Goal: Information Seeking & Learning: Learn about a topic

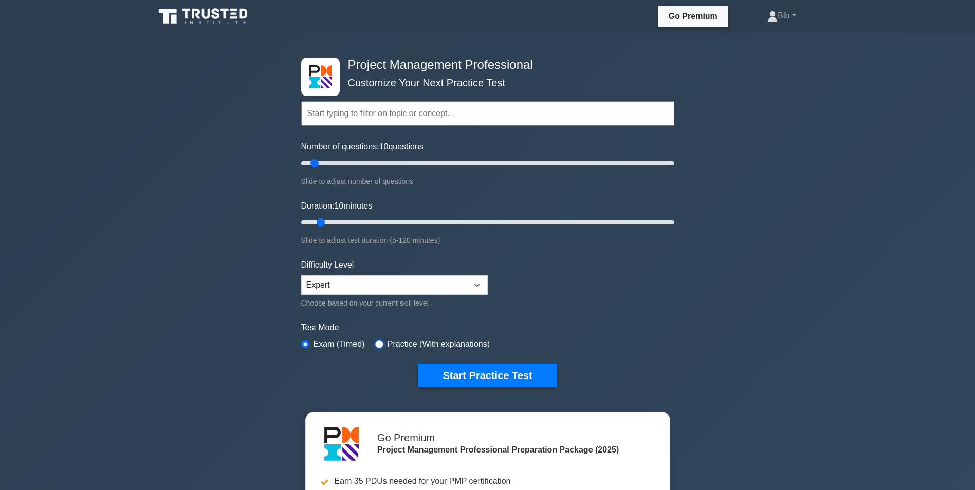
click at [379, 346] on input "radio" at bounding box center [379, 344] width 8 height 8
radio input "true"
click at [507, 383] on button "Start Practice Test" at bounding box center [487, 376] width 139 height 24
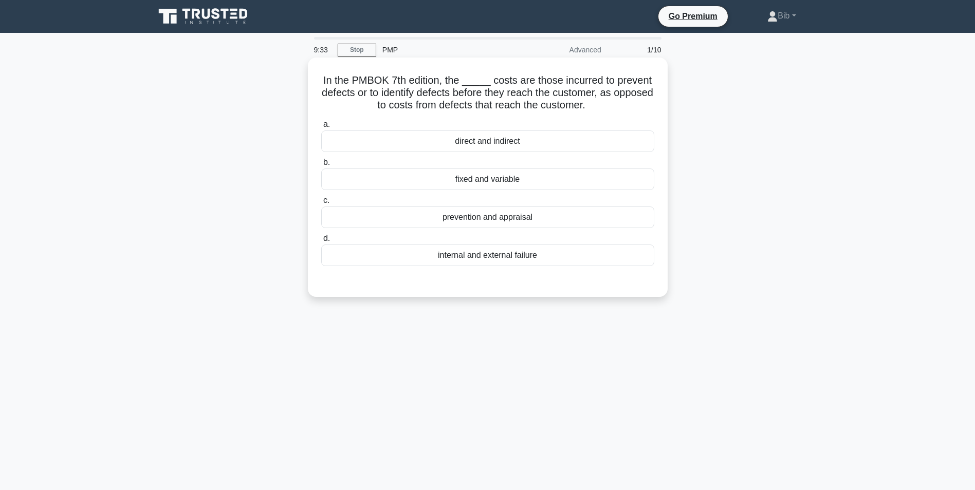
click at [505, 217] on div "prevention and appraisal" at bounding box center [487, 218] width 333 height 22
click at [321, 204] on input "c. prevention and appraisal" at bounding box center [321, 200] width 0 height 7
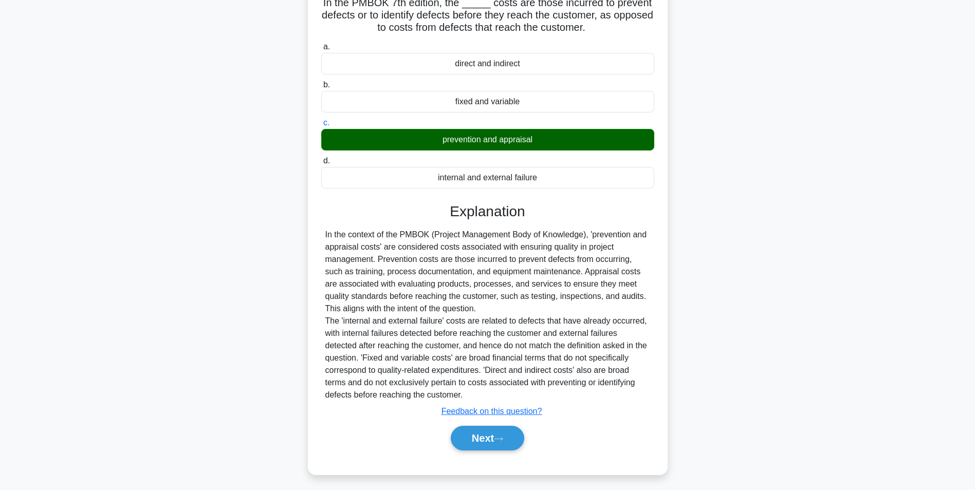
scroll to position [82, 0]
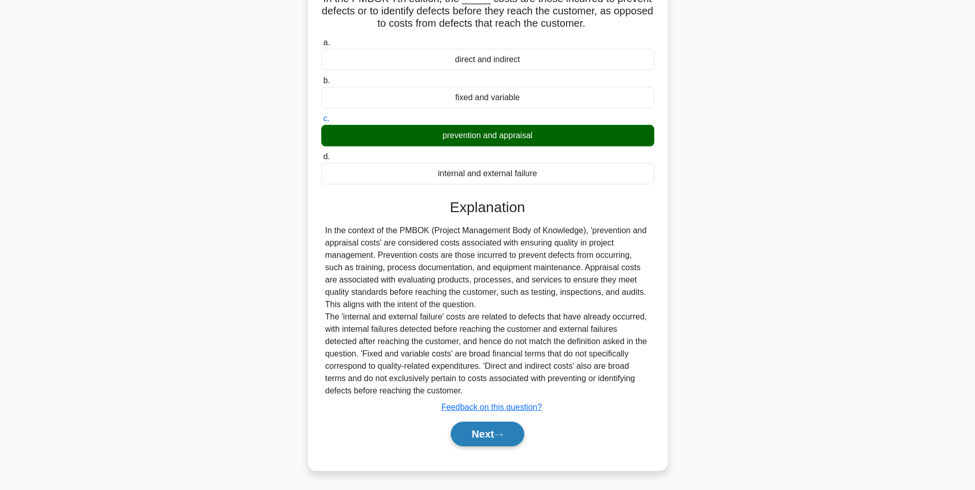
click at [488, 432] on button "Next" at bounding box center [487, 434] width 73 height 25
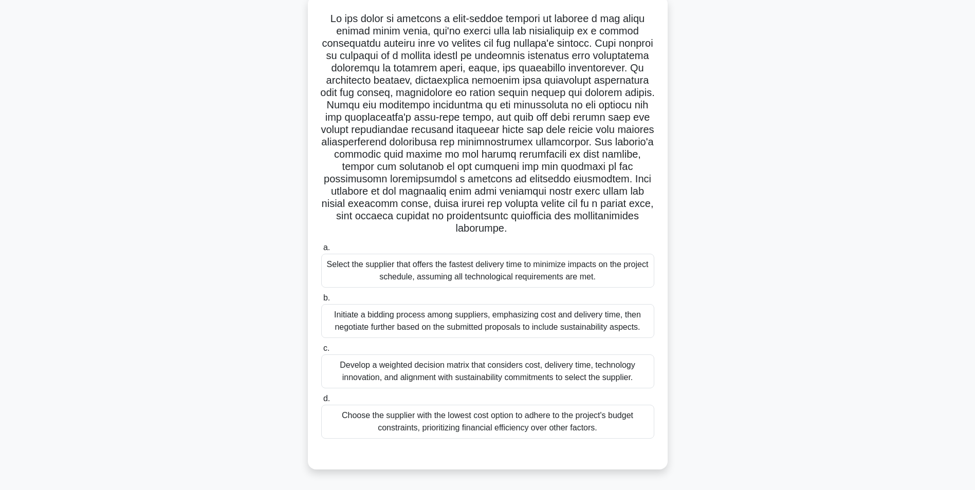
scroll to position [65, 0]
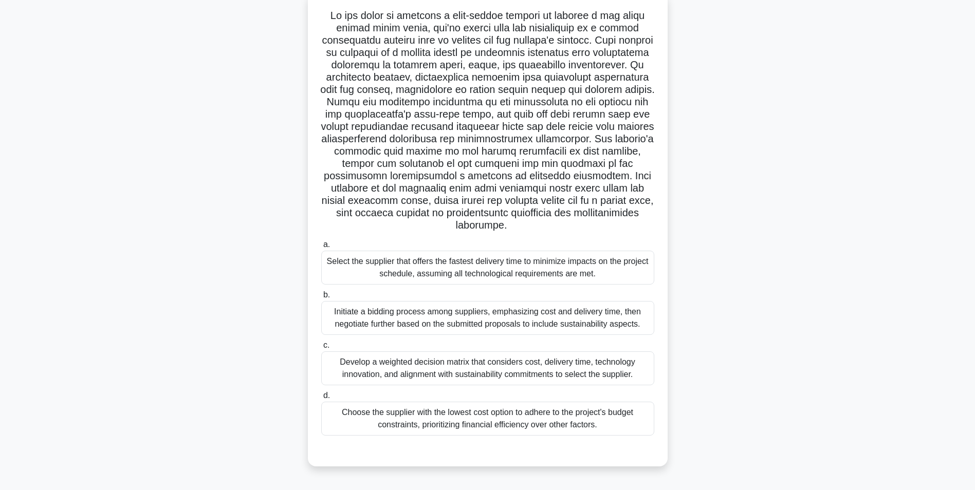
click at [425, 363] on div "Develop a weighted decision matrix that considers cost, delivery time, technolo…" at bounding box center [487, 368] width 333 height 34
click at [321, 349] on input "c. Develop a weighted decision matrix that considers cost, delivery time, techn…" at bounding box center [321, 345] width 0 height 7
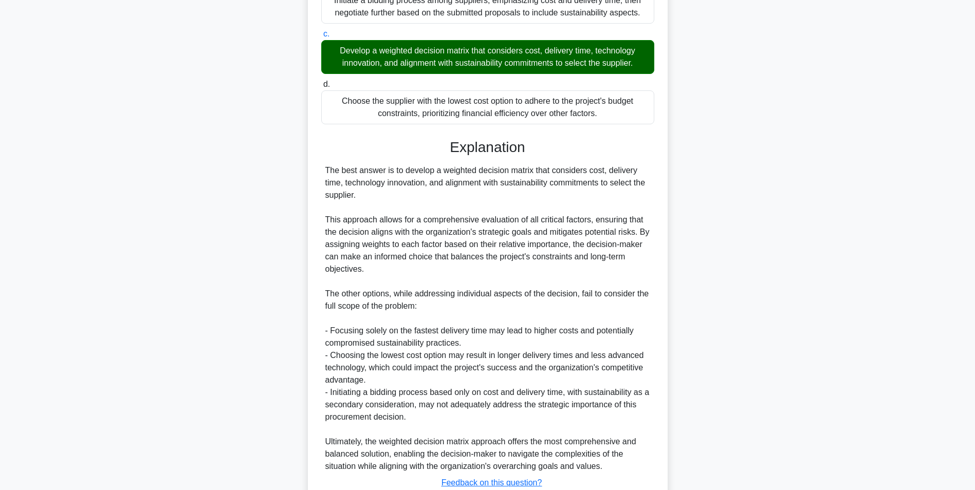
scroll to position [452, 0]
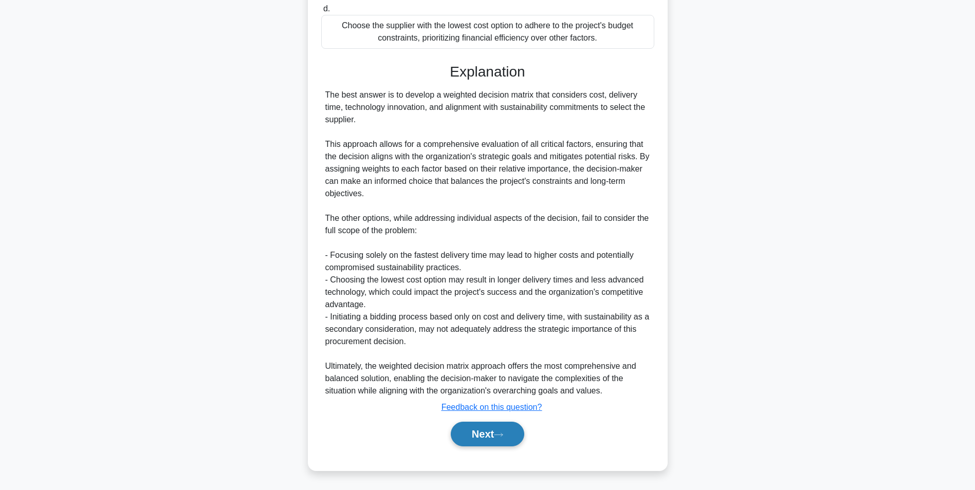
click at [487, 442] on button "Next" at bounding box center [487, 434] width 73 height 25
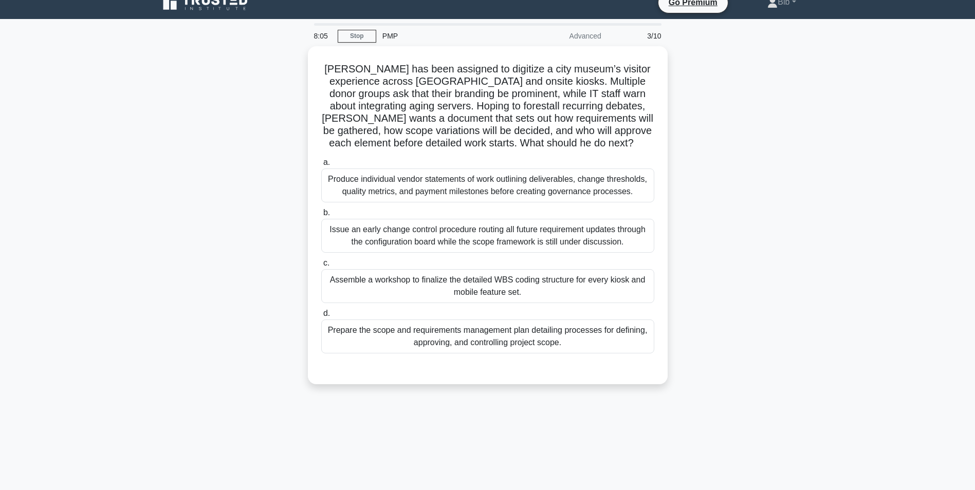
scroll to position [13, 0]
click at [457, 184] on div "Produce individual vendor statements of work outlining deliverables, change thr…" at bounding box center [487, 183] width 333 height 34
click at [321, 164] on input "a. Produce individual vendor statements of work outlining deliverables, change …" at bounding box center [321, 160] width 0 height 7
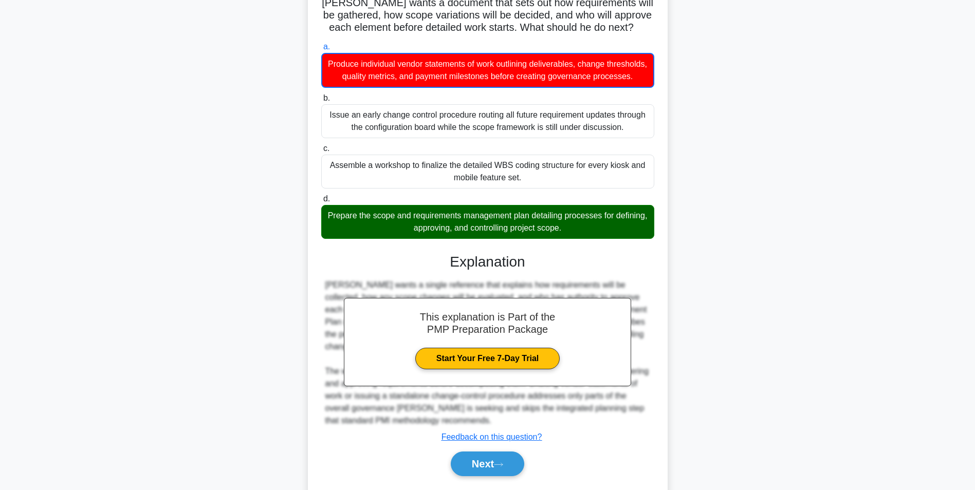
scroll to position [168, 0]
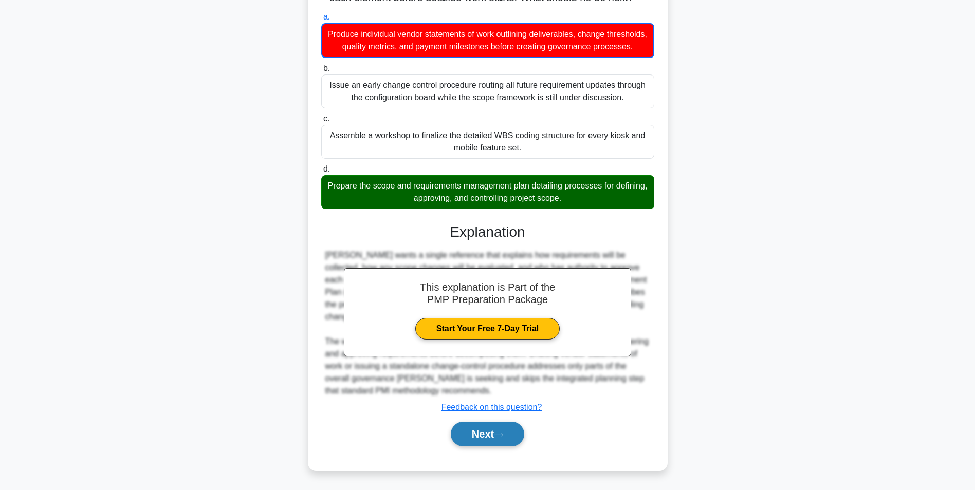
click at [489, 438] on button "Next" at bounding box center [487, 434] width 73 height 25
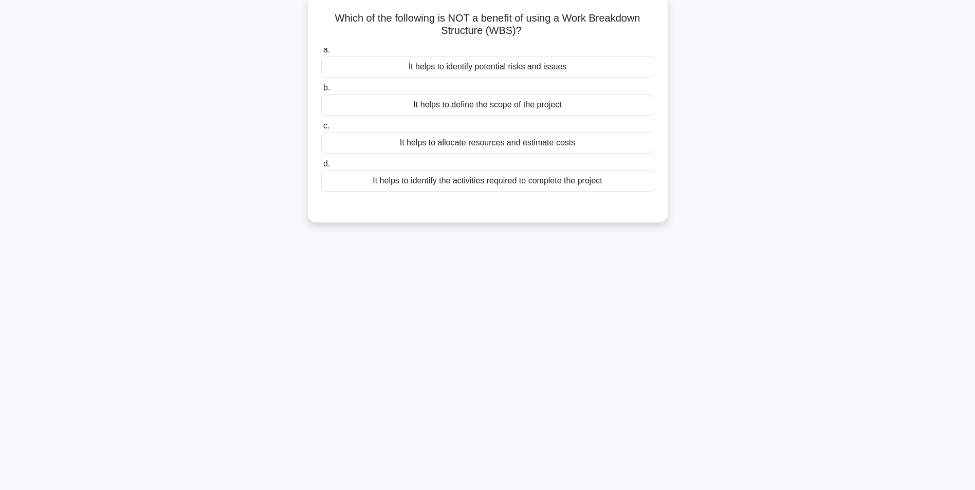
scroll to position [0, 0]
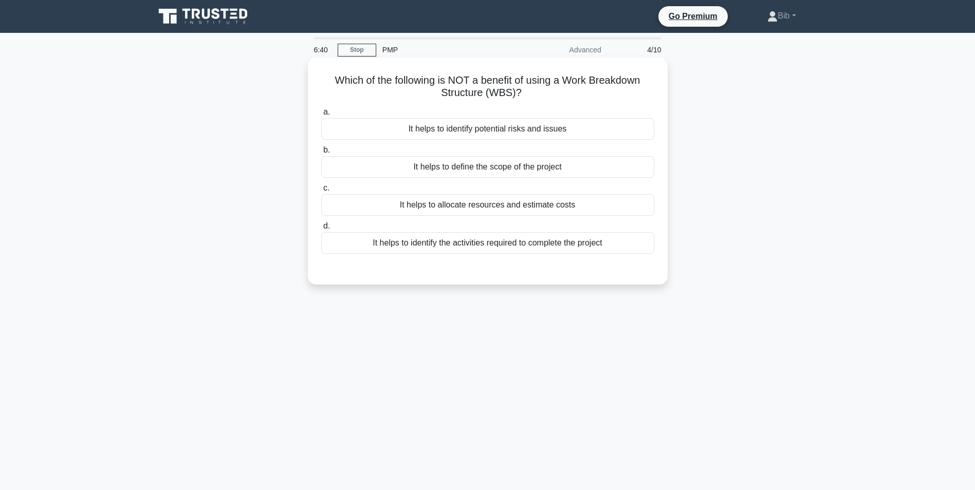
click at [464, 137] on div "It helps to identify potential risks and issues" at bounding box center [487, 129] width 333 height 22
click at [321, 116] on input "a. It helps to identify potential risks and issues" at bounding box center [321, 112] width 0 height 7
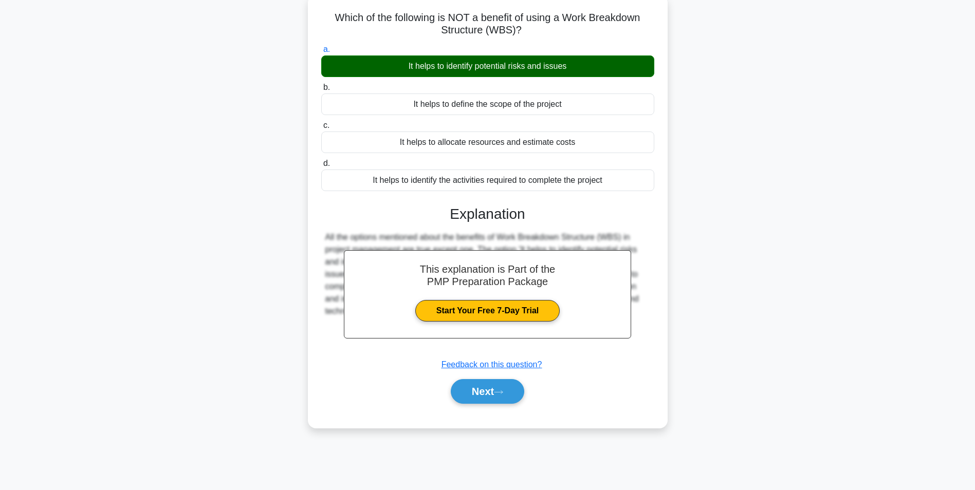
scroll to position [65, 0]
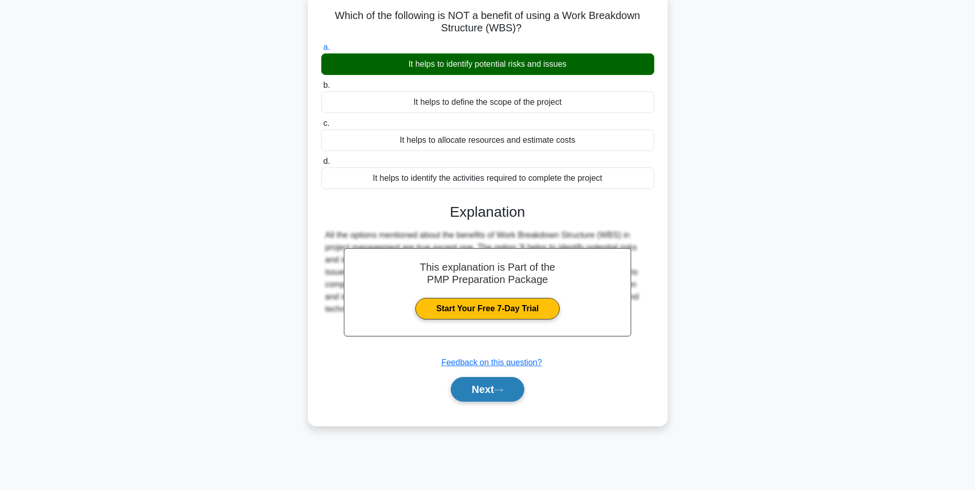
click at [489, 397] on button "Next" at bounding box center [487, 389] width 73 height 25
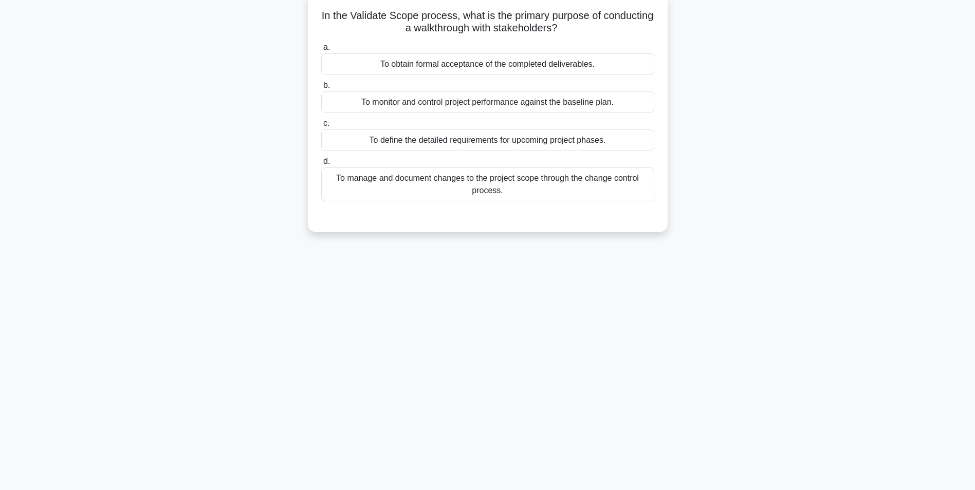
click at [464, 63] on div "To obtain formal acceptance of the completed deliverables." at bounding box center [487, 64] width 333 height 22
click at [321, 51] on input "a. To obtain formal acceptance of the completed deliverables." at bounding box center [321, 47] width 0 height 7
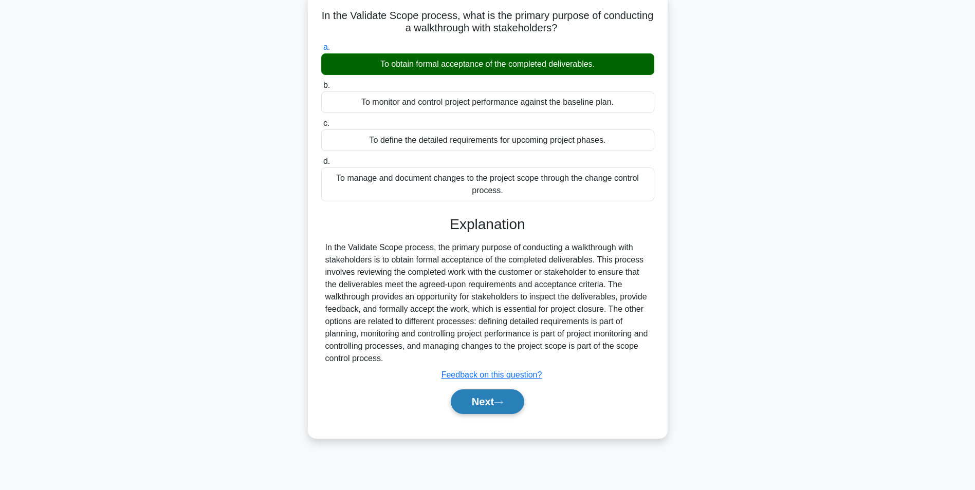
click at [484, 405] on button "Next" at bounding box center [487, 402] width 73 height 25
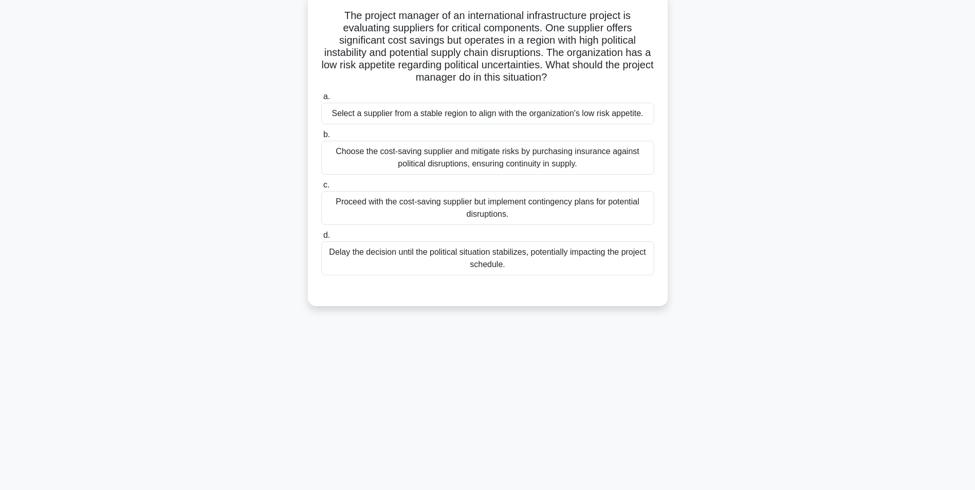
click at [378, 110] on div "Select a supplier from a stable region to align with the organization's low ris…" at bounding box center [487, 114] width 333 height 22
click at [321, 100] on input "a. Select a supplier from a stable region to align with the organization's low …" at bounding box center [321, 97] width 0 height 7
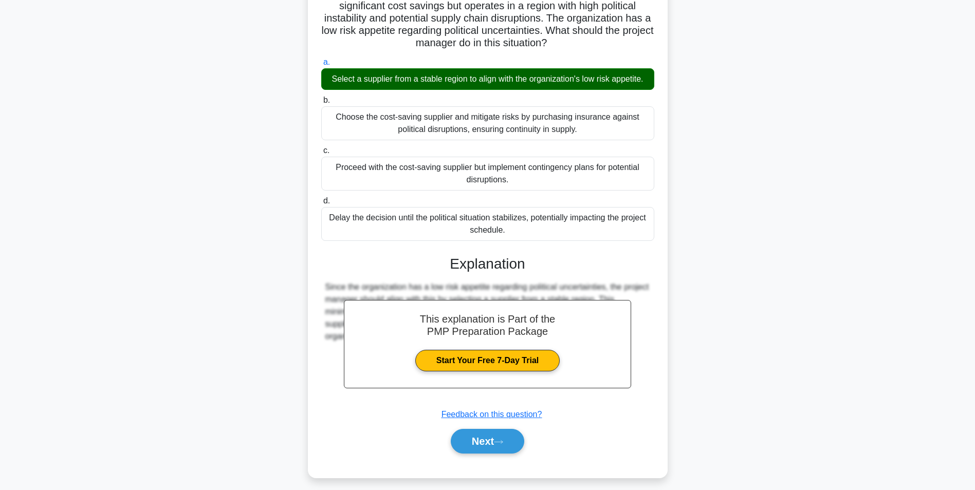
scroll to position [107, 0]
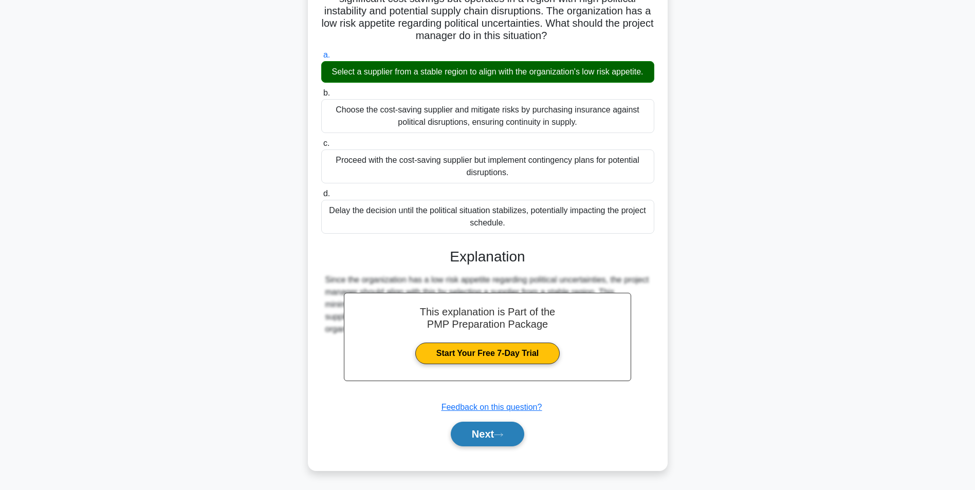
click at [501, 436] on icon at bounding box center [498, 435] width 9 height 6
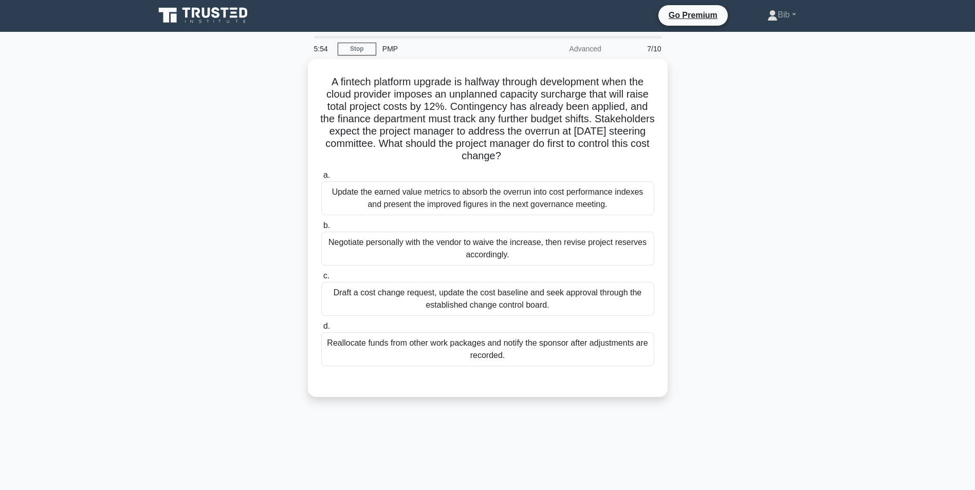
scroll to position [0, 0]
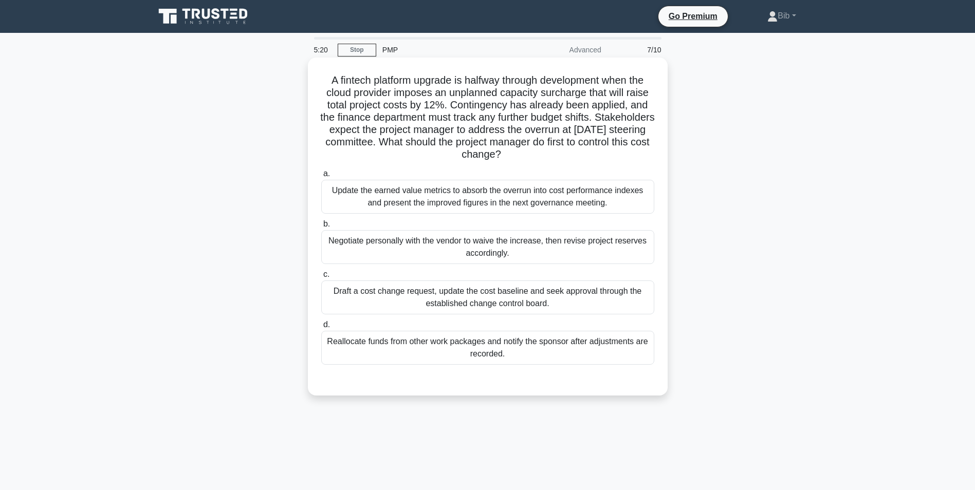
click at [403, 190] on div "Update the earned value metrics to absorb the overrun into cost performance ind…" at bounding box center [487, 197] width 333 height 34
click at [321, 177] on input "a. Update the earned value metrics to absorb the overrun into cost performance …" at bounding box center [321, 174] width 0 height 7
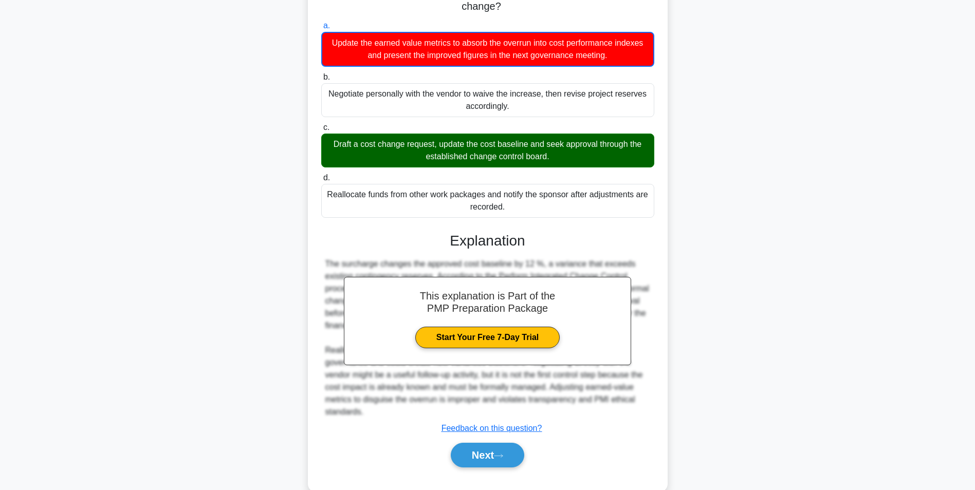
scroll to position [170, 0]
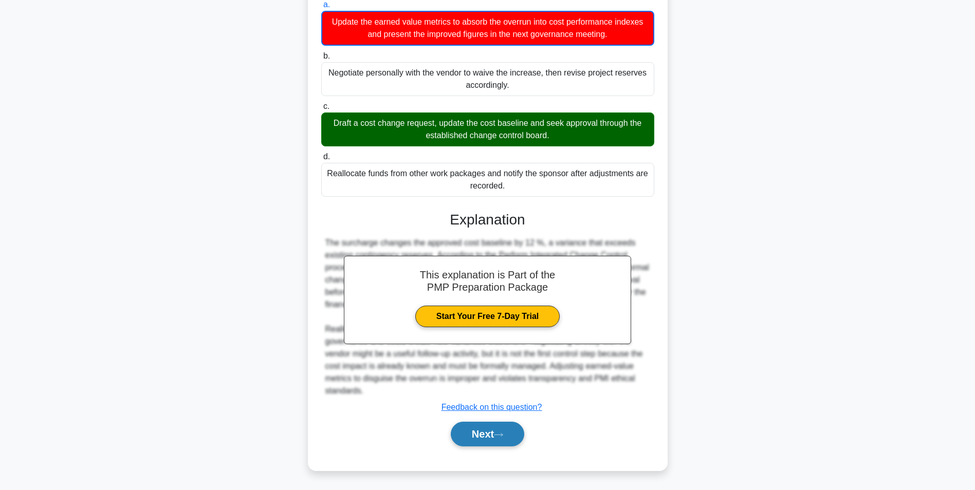
click at [493, 434] on button "Next" at bounding box center [487, 434] width 73 height 25
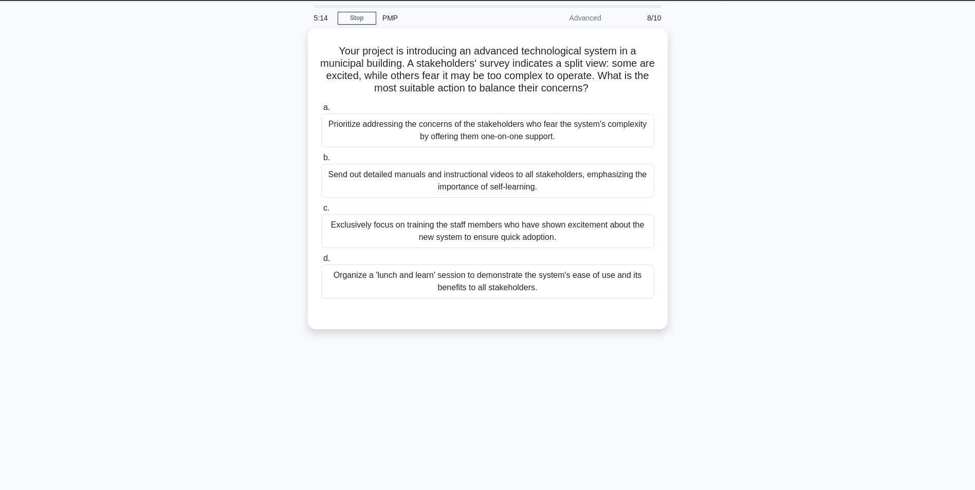
scroll to position [13, 0]
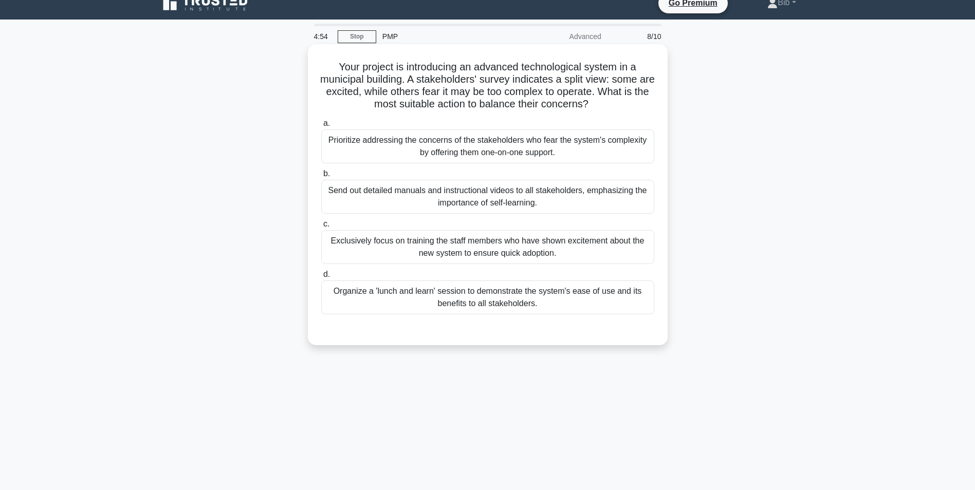
click at [469, 302] on div "Organize a 'lunch and learn' session to demonstrate the system's ease of use an…" at bounding box center [487, 298] width 333 height 34
click at [321, 278] on input "d. Organize a 'lunch and learn' session to demonstrate the system's ease of use…" at bounding box center [321, 274] width 0 height 7
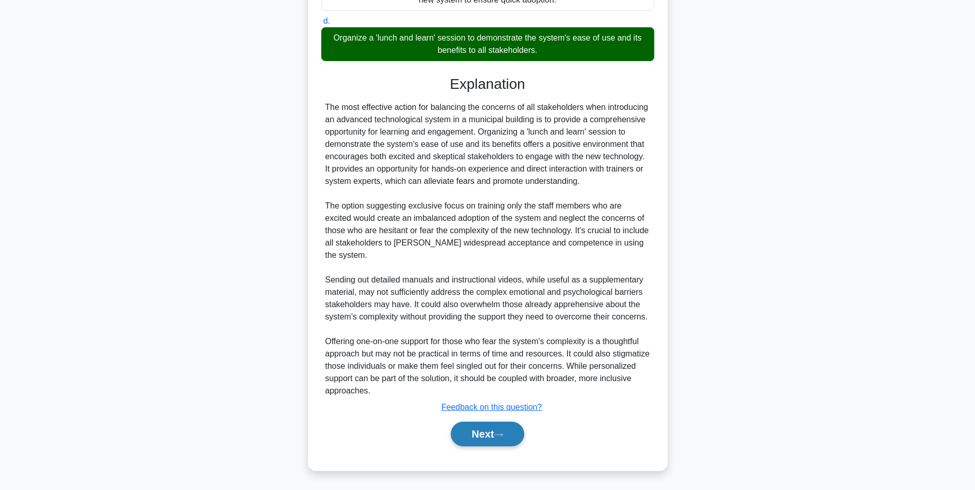
click at [503, 439] on button "Next" at bounding box center [487, 434] width 73 height 25
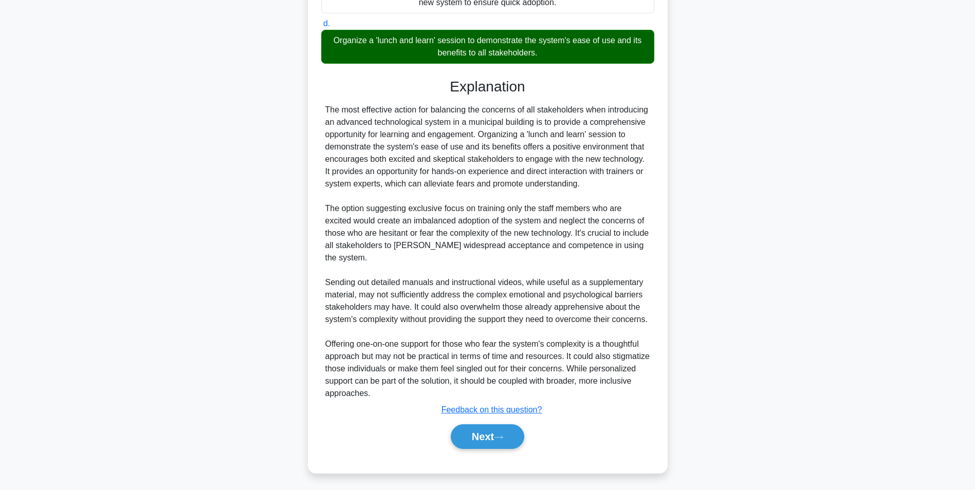
scroll to position [65, 0]
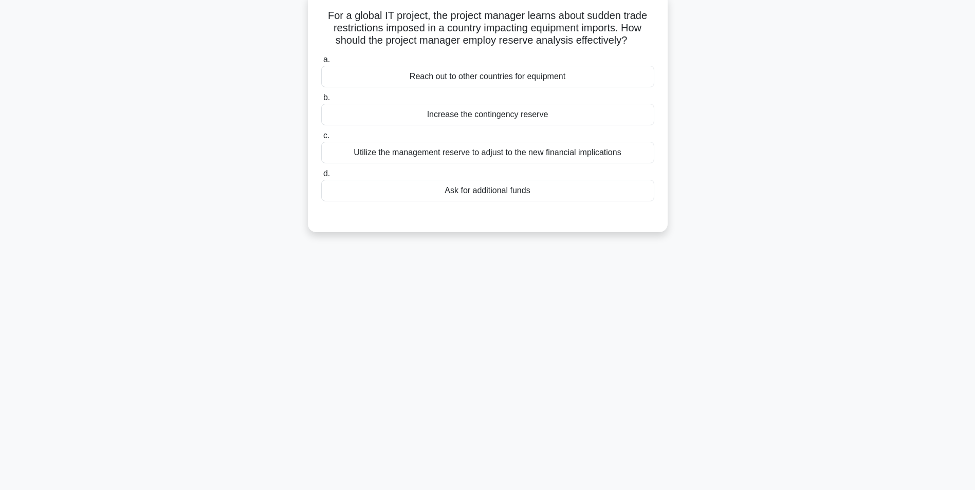
click at [466, 150] on div "Utilize the management reserve to adjust to the new financial implications" at bounding box center [487, 153] width 333 height 22
click at [321, 139] on input "c. Utilize the management reserve to adjust to the new financial implications" at bounding box center [321, 136] width 0 height 7
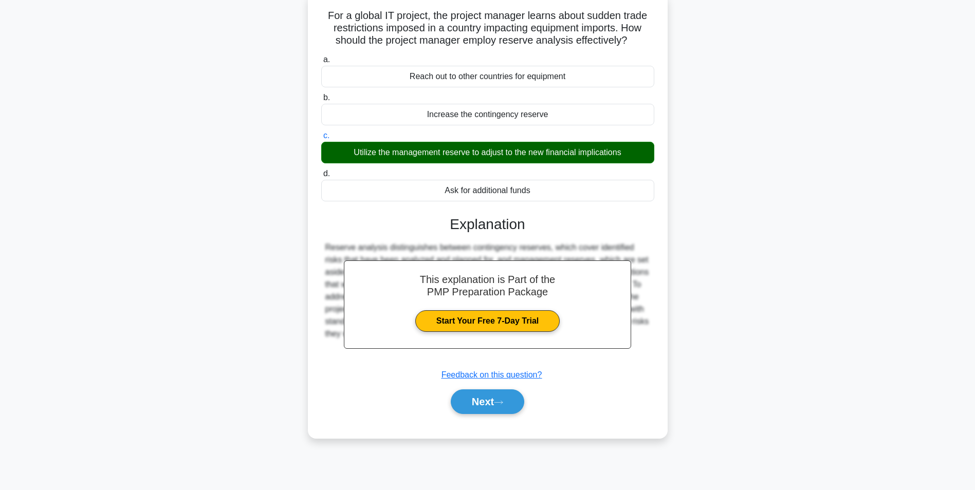
click at [460, 418] on div "Next" at bounding box center [487, 401] width 333 height 33
click at [462, 411] on button "Next" at bounding box center [487, 402] width 73 height 25
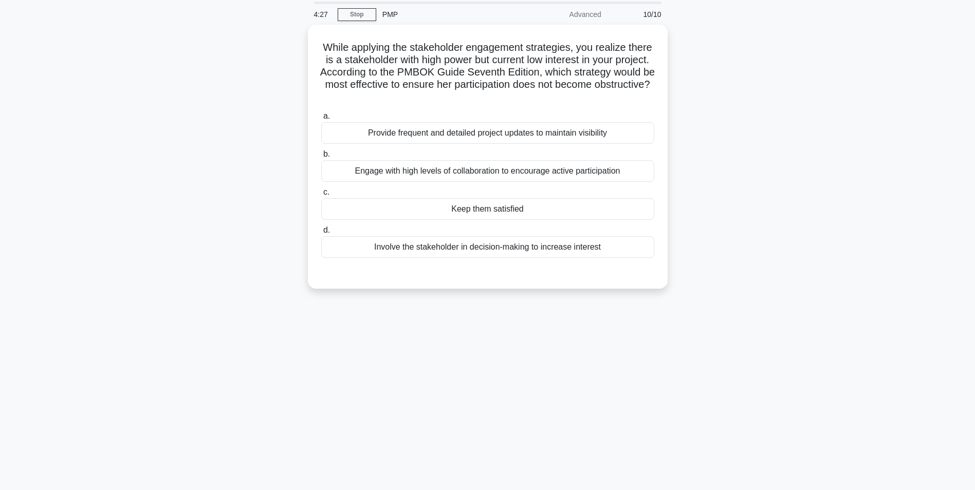
scroll to position [13, 0]
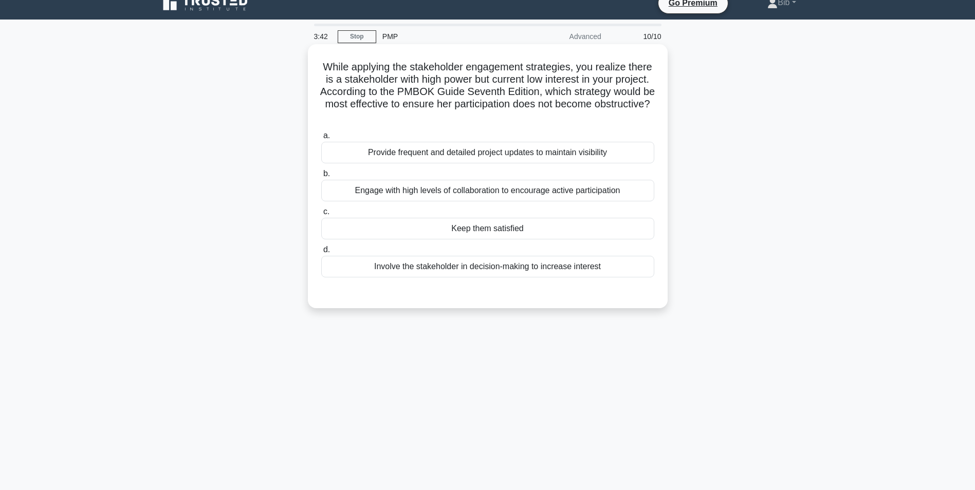
click at [529, 155] on div "Provide frequent and detailed project updates to maintain visibility" at bounding box center [487, 153] width 333 height 22
click at [321, 139] on input "a. Provide frequent and detailed project updates to maintain visibility" at bounding box center [321, 136] width 0 height 7
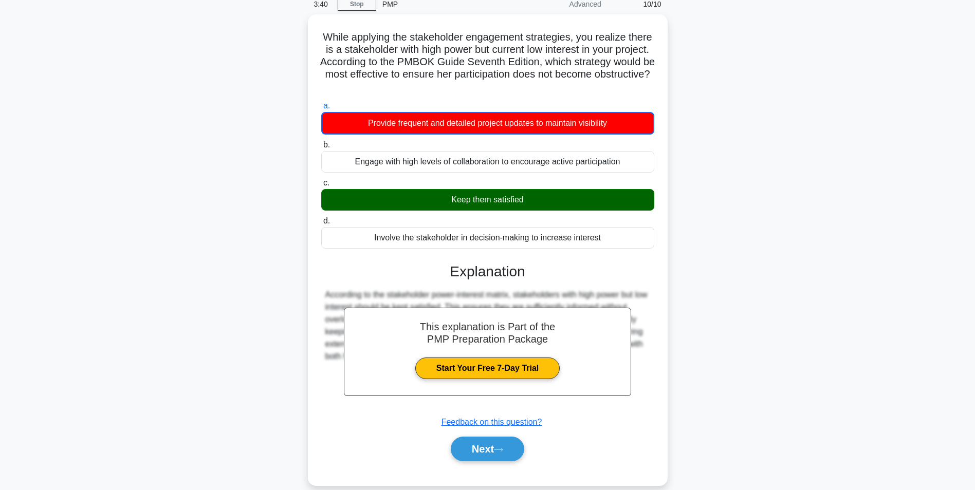
scroll to position [65, 0]
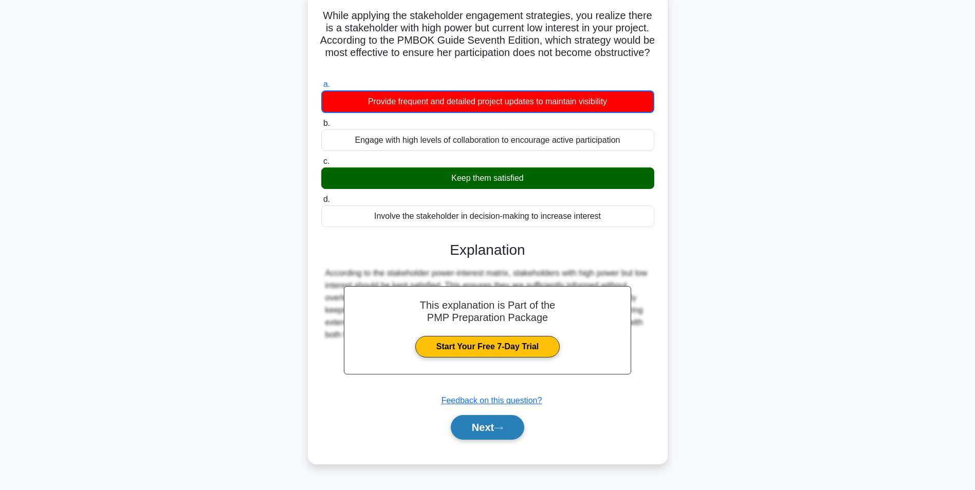
click at [507, 435] on button "Next" at bounding box center [487, 427] width 73 height 25
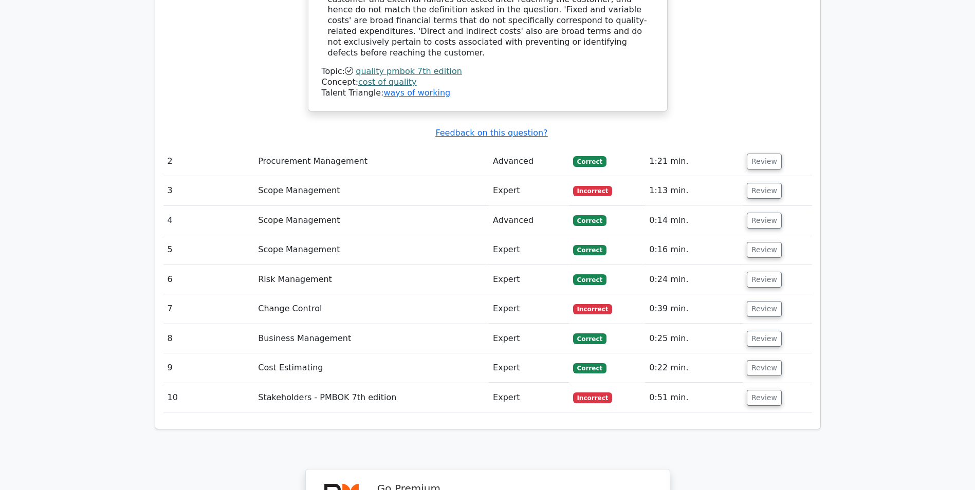
scroll to position [1593, 0]
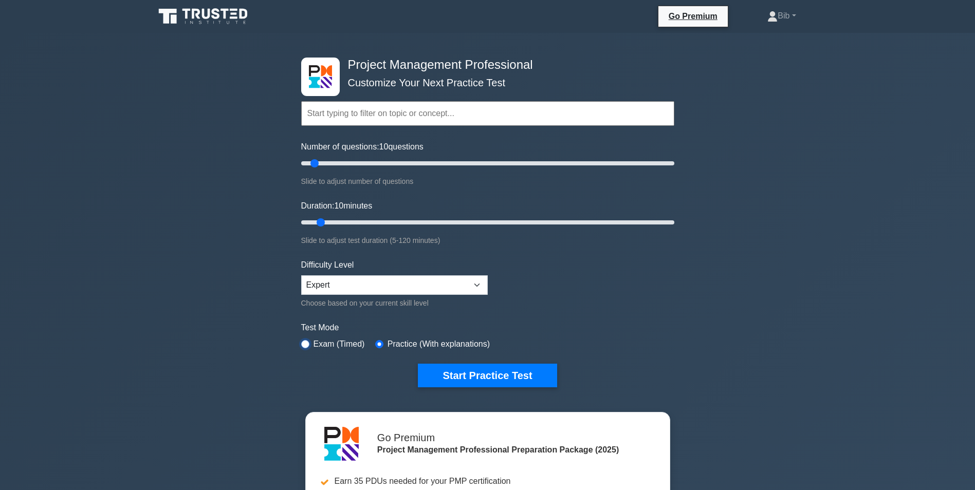
click at [306, 344] on input "radio" at bounding box center [305, 344] width 8 height 8
radio input "true"
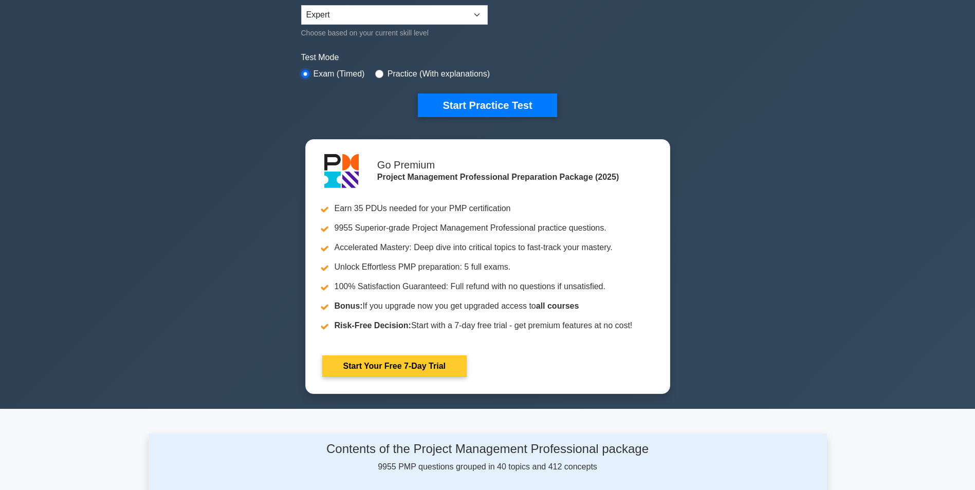
scroll to position [257, 0]
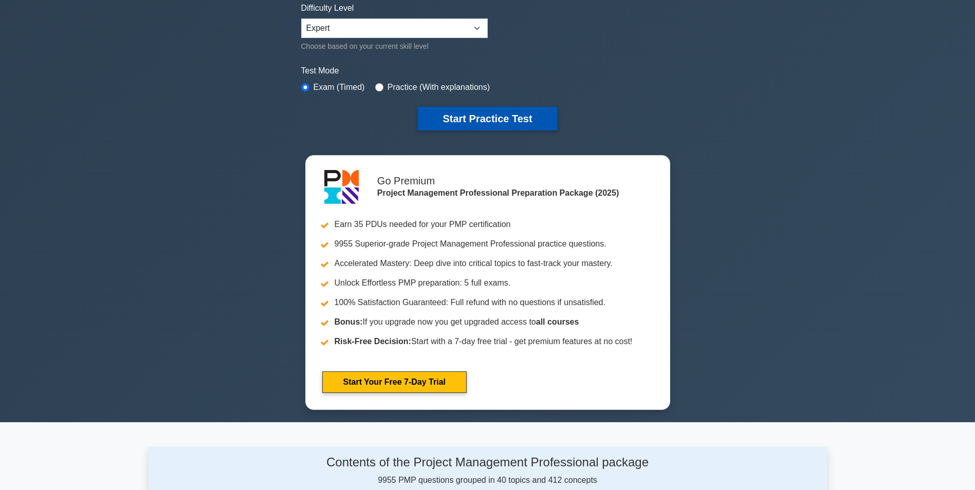
click at [489, 120] on button "Start Practice Test" at bounding box center [487, 119] width 139 height 24
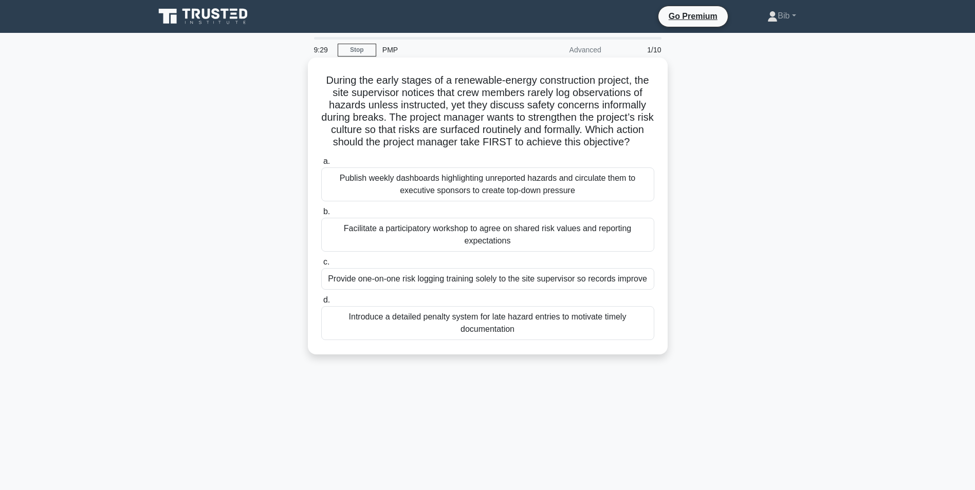
click at [472, 245] on div "Facilitate a participatory workshop to agree on shared risk values and reportin…" at bounding box center [487, 235] width 333 height 34
click at [321, 215] on input "b. Facilitate a participatory workshop to agree on shared risk values and repor…" at bounding box center [321, 212] width 0 height 7
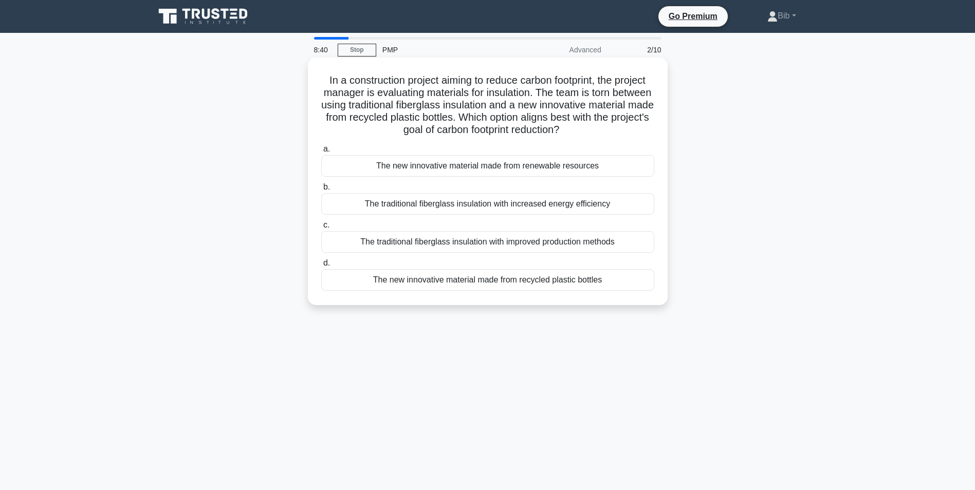
click at [415, 206] on div "The traditional fiberglass insulation with increased energy efficiency" at bounding box center [487, 204] width 333 height 22
click at [321, 191] on input "b. The traditional fiberglass insulation with increased energy efficiency" at bounding box center [321, 187] width 0 height 7
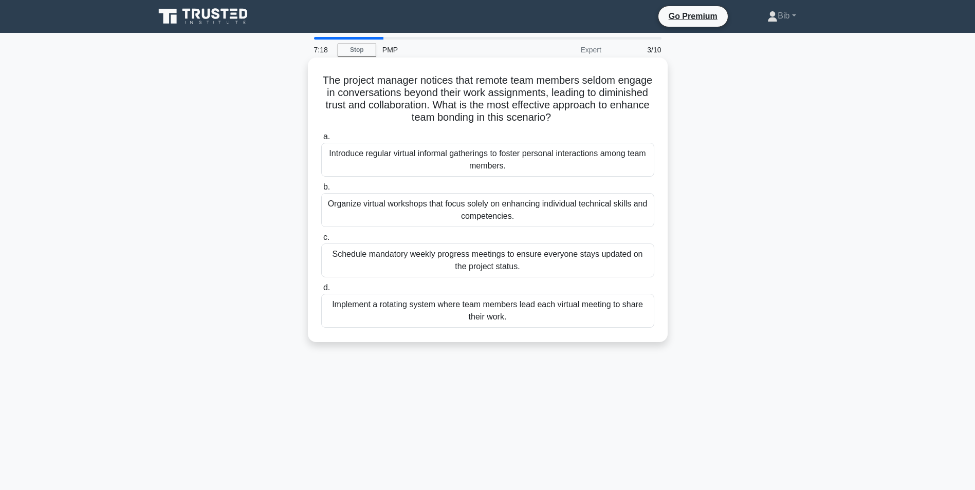
click at [477, 161] on div "Introduce regular virtual informal gatherings to foster personal interactions a…" at bounding box center [487, 160] width 333 height 34
click at [321, 140] on input "a. Introduce regular virtual informal gatherings to foster personal interaction…" at bounding box center [321, 137] width 0 height 7
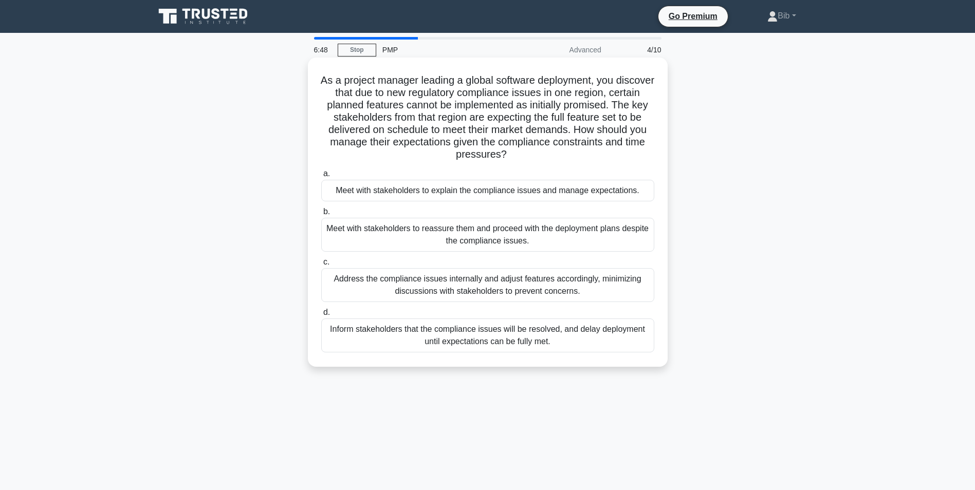
click at [384, 187] on div "Meet with stakeholders to explain the compliance issues and manage expectations." at bounding box center [487, 191] width 333 height 22
click at [321, 177] on input "a. Meet with stakeholders to explain the compliance issues and manage expectati…" at bounding box center [321, 174] width 0 height 7
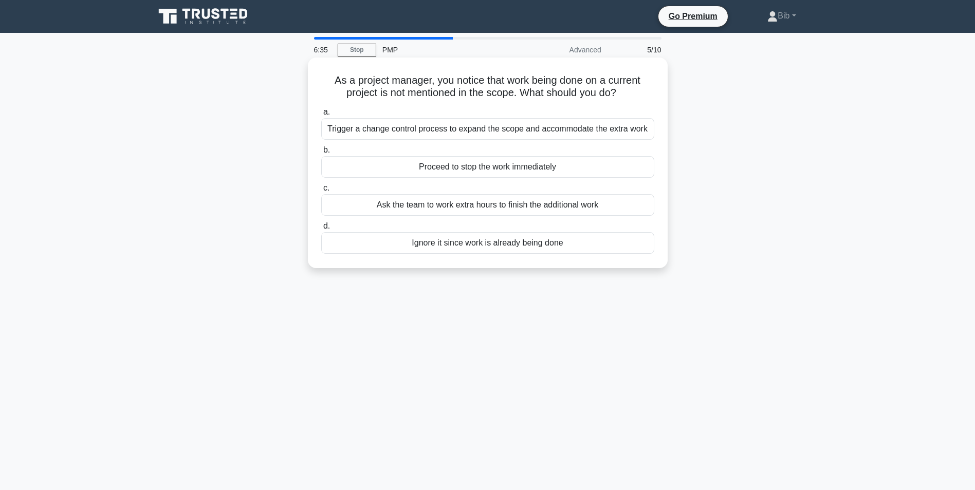
click at [420, 169] on div "Proceed to stop the work immediately" at bounding box center [487, 167] width 333 height 22
click at [321, 154] on input "b. Proceed to stop the work immediately" at bounding box center [321, 150] width 0 height 7
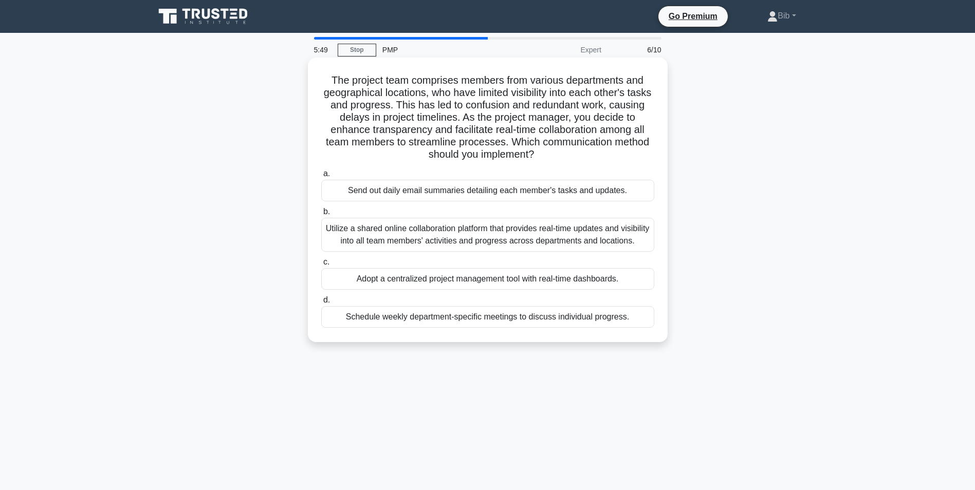
click at [391, 244] on div "Utilize a shared online collaboration platform that provides real-time updates …" at bounding box center [487, 235] width 333 height 34
click at [321, 215] on input "b. Utilize a shared online collaboration platform that provides real-time updat…" at bounding box center [321, 212] width 0 height 7
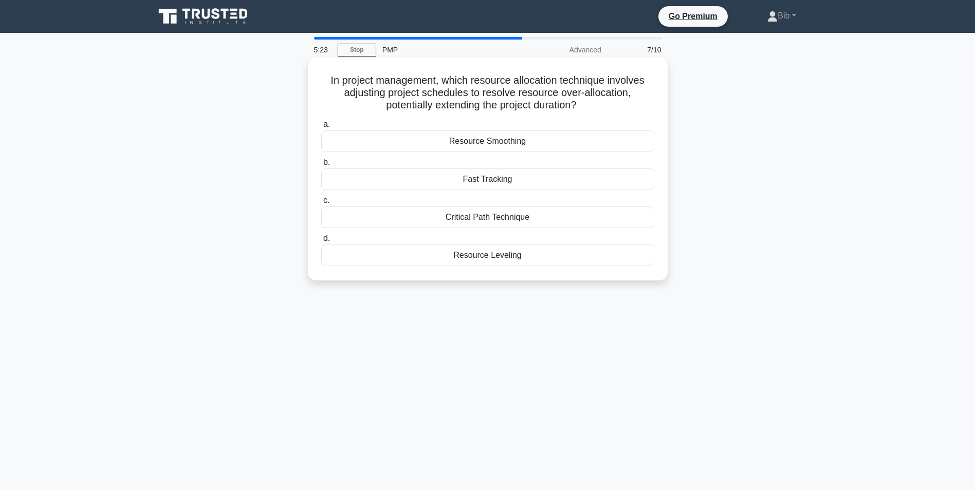
click at [464, 256] on div "Resource Leveling" at bounding box center [487, 256] width 333 height 22
click at [321, 242] on input "d. Resource Leveling" at bounding box center [321, 238] width 0 height 7
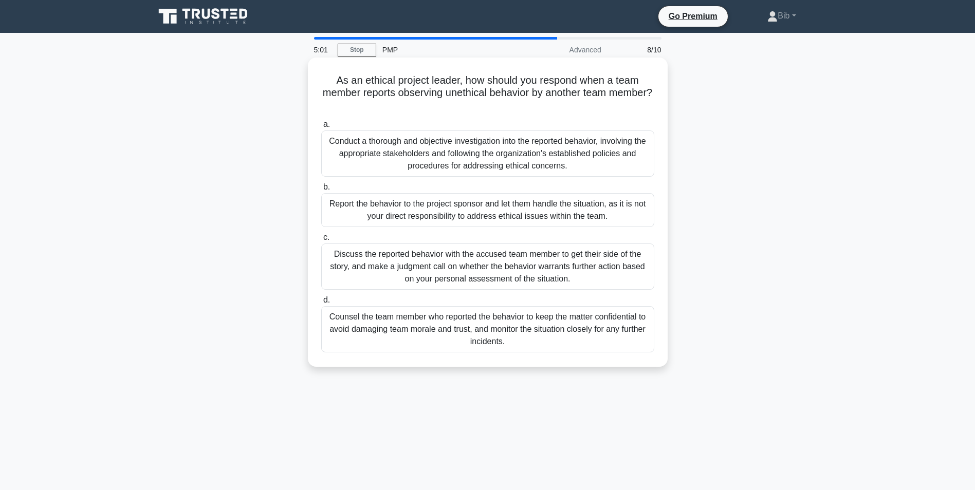
click at [461, 152] on div "Conduct a thorough and objective investigation into the reported behavior, invo…" at bounding box center [487, 154] width 333 height 46
click at [321, 128] on input "a. Conduct a thorough and objective investigation into the reported behavior, i…" at bounding box center [321, 124] width 0 height 7
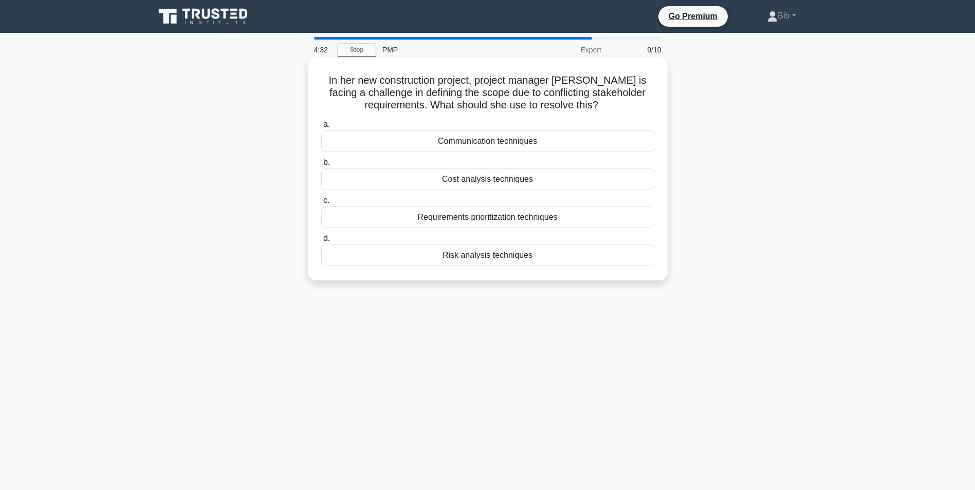
click at [498, 212] on div "Requirements prioritization techniques" at bounding box center [487, 218] width 333 height 22
click at [321, 204] on input "c. Requirements prioritization techniques" at bounding box center [321, 200] width 0 height 7
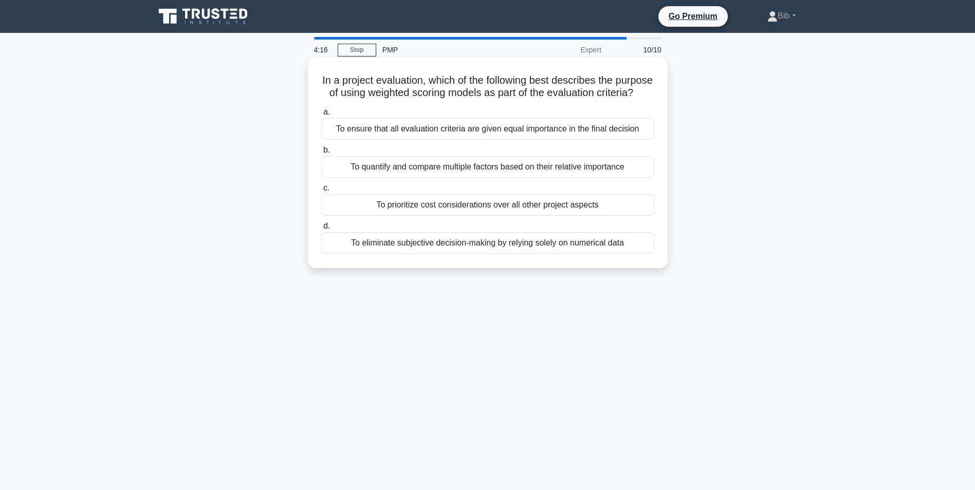
click at [464, 175] on div "To quantify and compare multiple factors based on their relative importance" at bounding box center [487, 167] width 333 height 22
drag, startPoint x: 464, startPoint y: 175, endPoint x: 409, endPoint y: 180, distance: 54.7
click at [409, 178] on div "To quantify and compare multiple factors based on their relative importance" at bounding box center [487, 167] width 333 height 22
click at [321, 154] on input "b. To quantify and compare multiple factors based on their relative importance" at bounding box center [321, 150] width 0 height 7
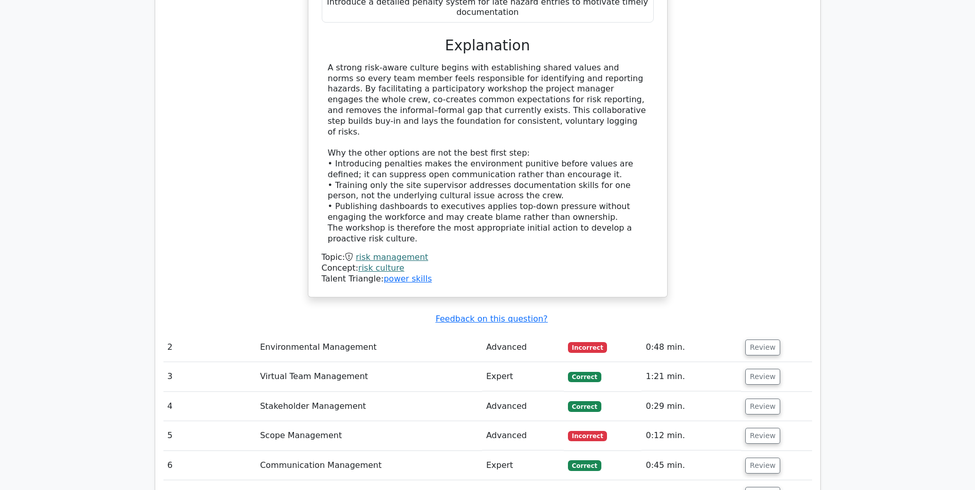
scroll to position [1439, 0]
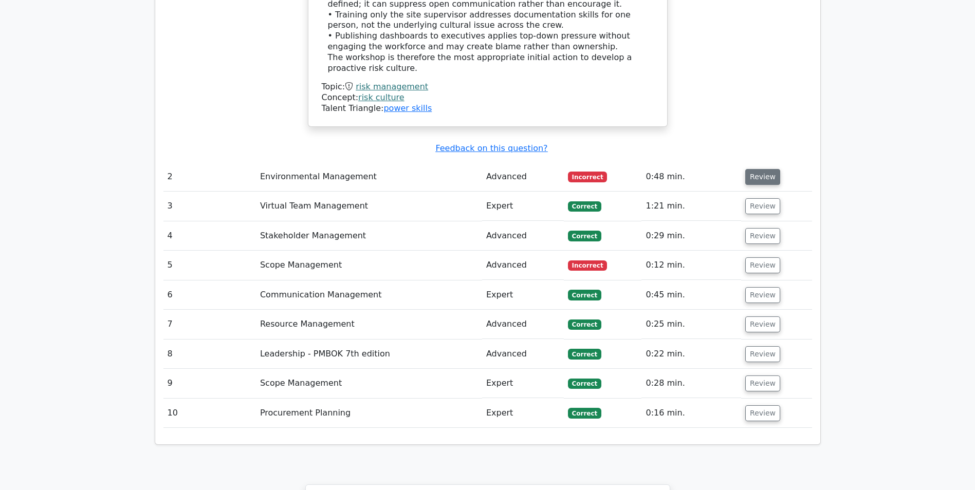
click at [764, 169] on button "Review" at bounding box center [762, 177] width 35 height 16
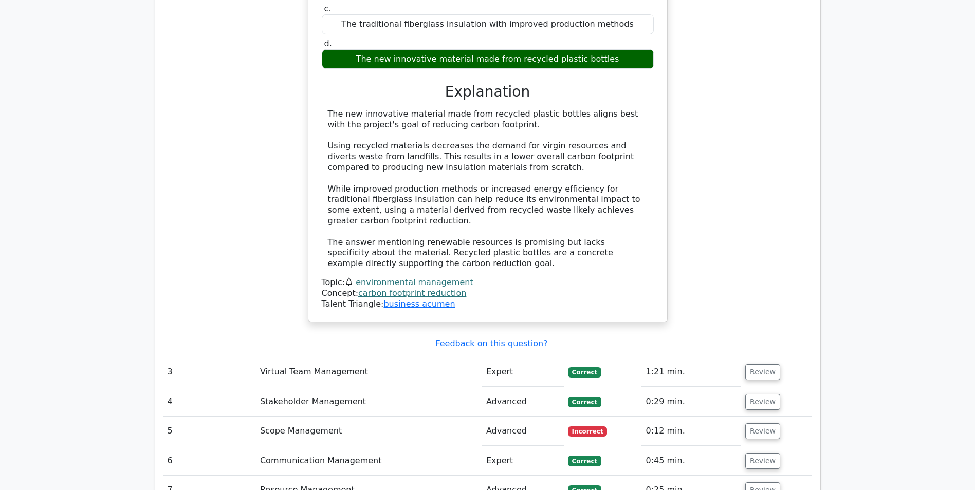
scroll to position [1799, 0]
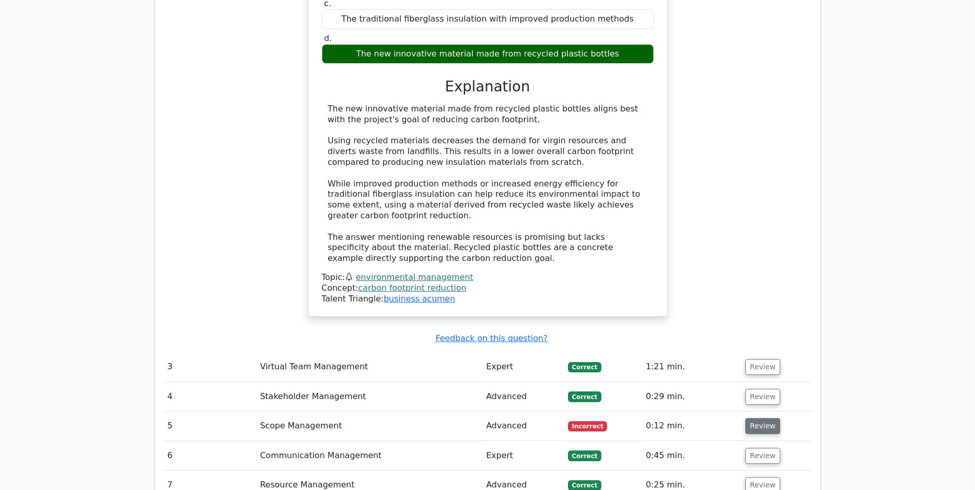
click at [751, 418] on button "Review" at bounding box center [762, 426] width 35 height 16
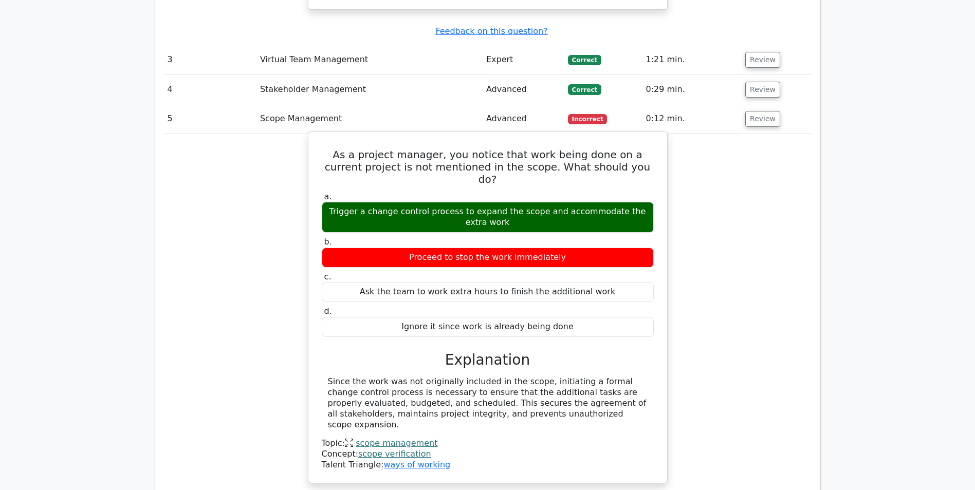
scroll to position [2107, 0]
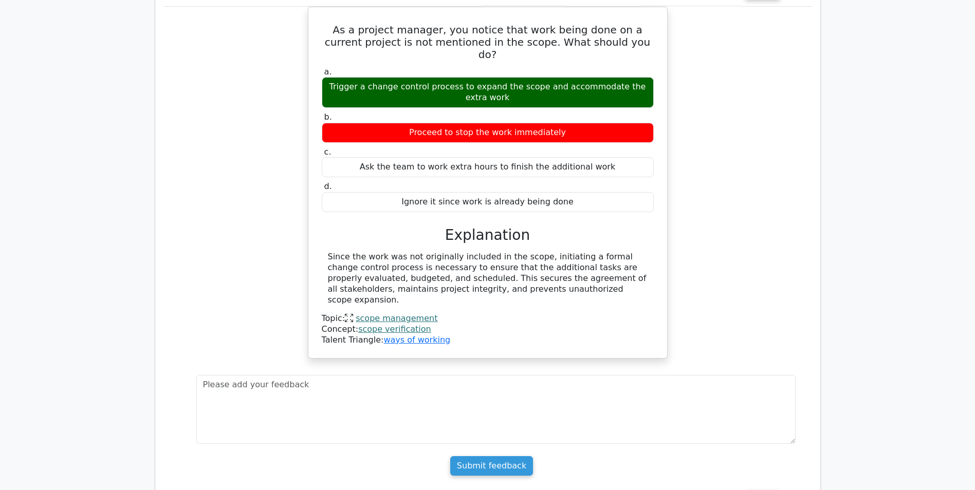
scroll to position [2261, 0]
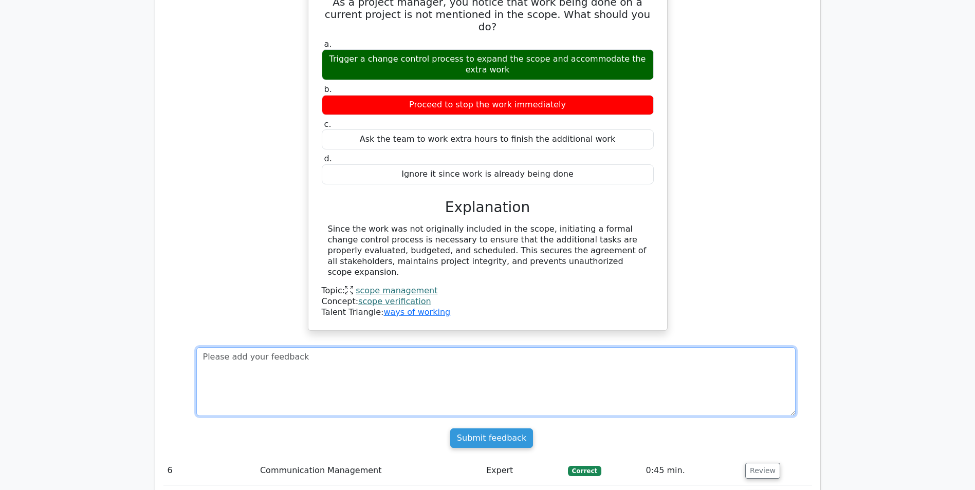
click at [309, 347] on textarea at bounding box center [495, 381] width 599 height 69
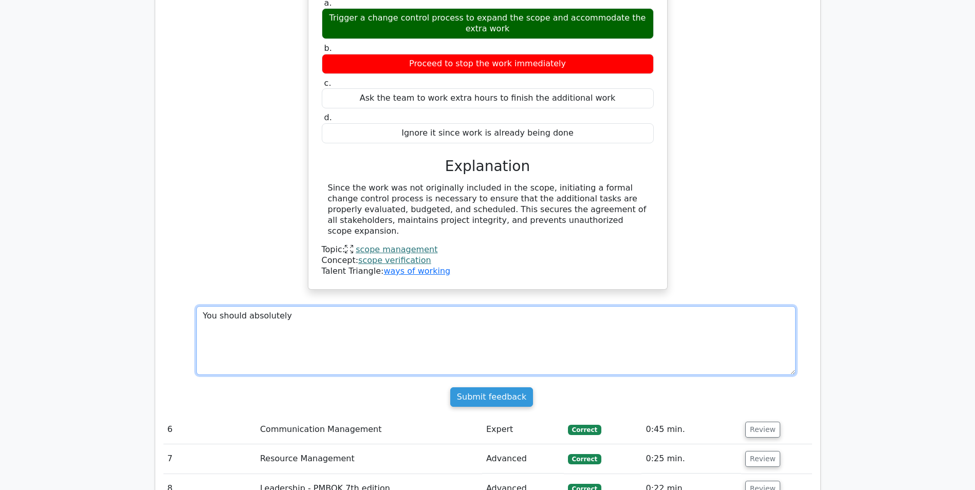
scroll to position [2312, 0]
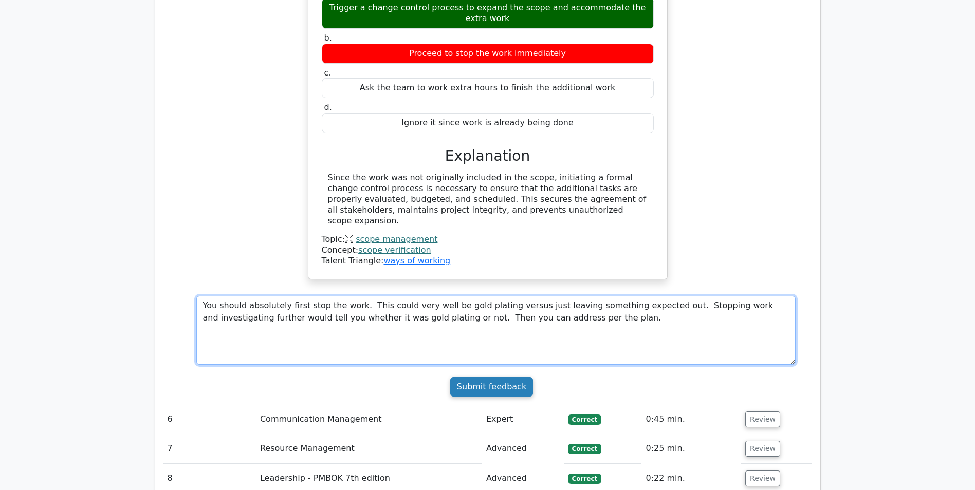
type textarea "You should absolutely first stop the work. This could very well be gold plating…"
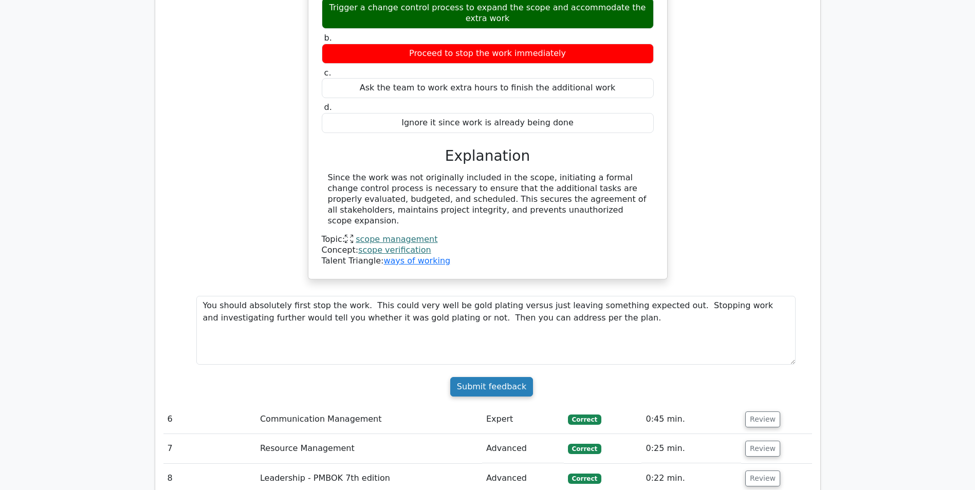
click at [507, 377] on input "Submit feedback" at bounding box center [491, 387] width 83 height 20
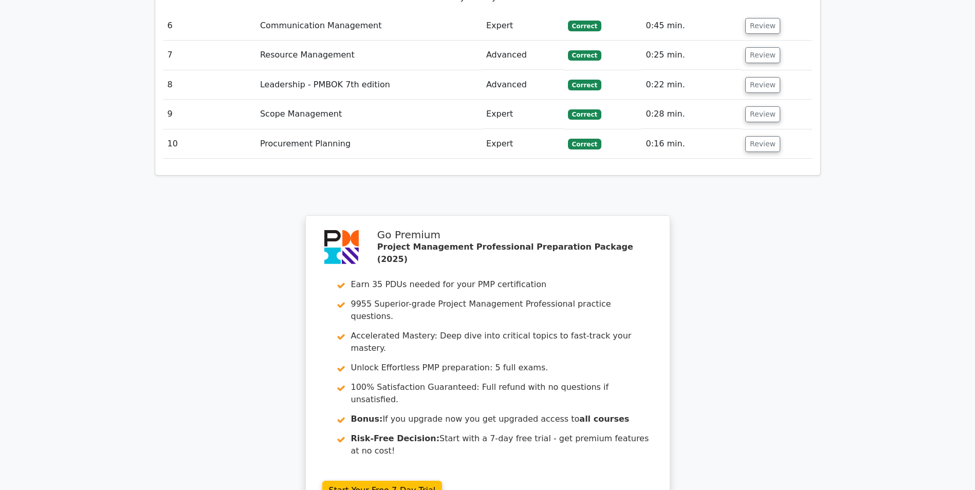
scroll to position [2621, 0]
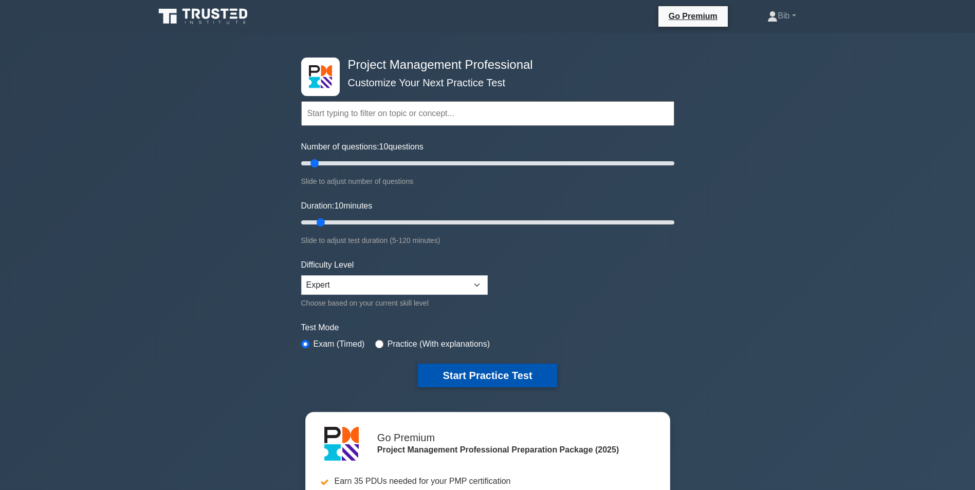
click at [479, 383] on button "Start Practice Test" at bounding box center [487, 376] width 139 height 24
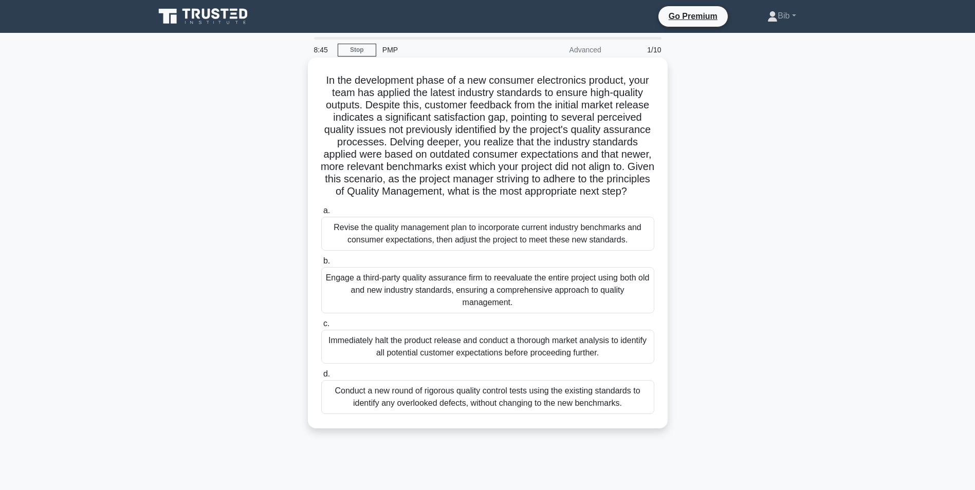
click at [359, 247] on div "Revise the quality management plan to incorporate current industry benchmarks a…" at bounding box center [487, 234] width 333 height 34
click at [321, 214] on input "a. Revise the quality management plan to incorporate current industry benchmark…" at bounding box center [321, 211] width 0 height 7
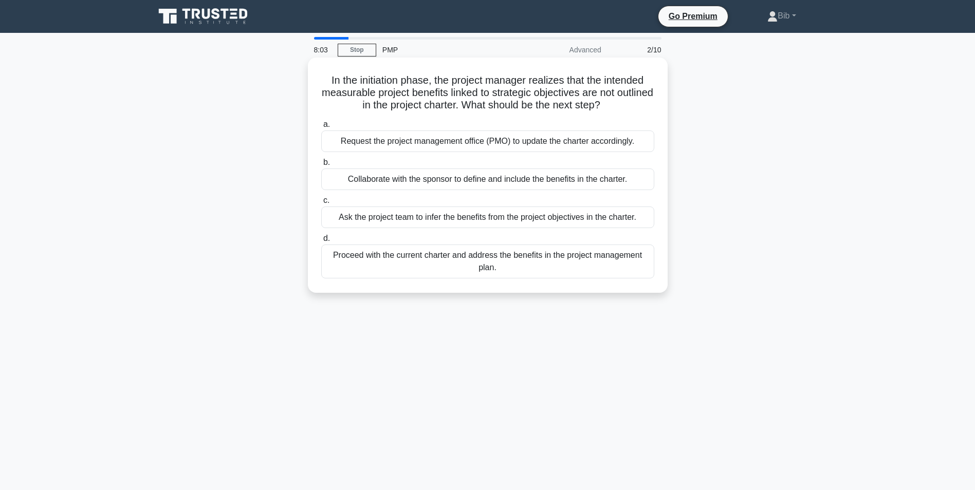
click at [501, 183] on div "Collaborate with the sponsor to define and include the benefits in the charter." at bounding box center [487, 180] width 333 height 22
click at [321, 166] on input "b. Collaborate with the sponsor to define and include the benefits in the chart…" at bounding box center [321, 162] width 0 height 7
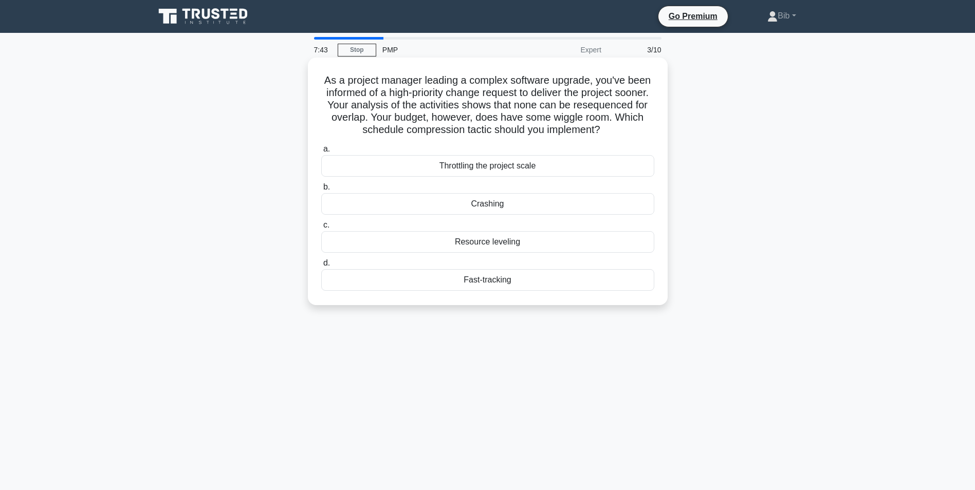
click at [513, 201] on div "Crashing" at bounding box center [487, 204] width 333 height 22
click at [321, 191] on input "b. Crashing" at bounding box center [321, 187] width 0 height 7
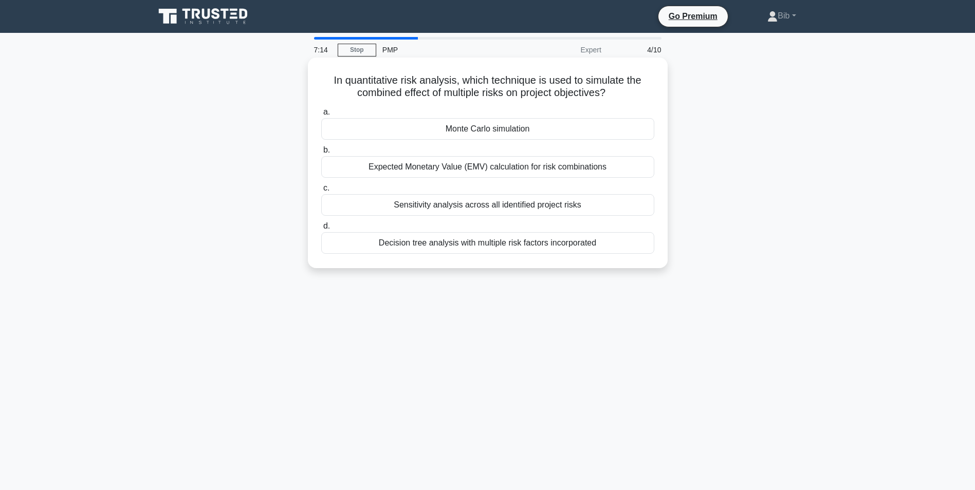
click at [475, 131] on div "Monte Carlo simulation" at bounding box center [487, 129] width 333 height 22
click at [321, 116] on input "a. Monte Carlo simulation" at bounding box center [321, 112] width 0 height 7
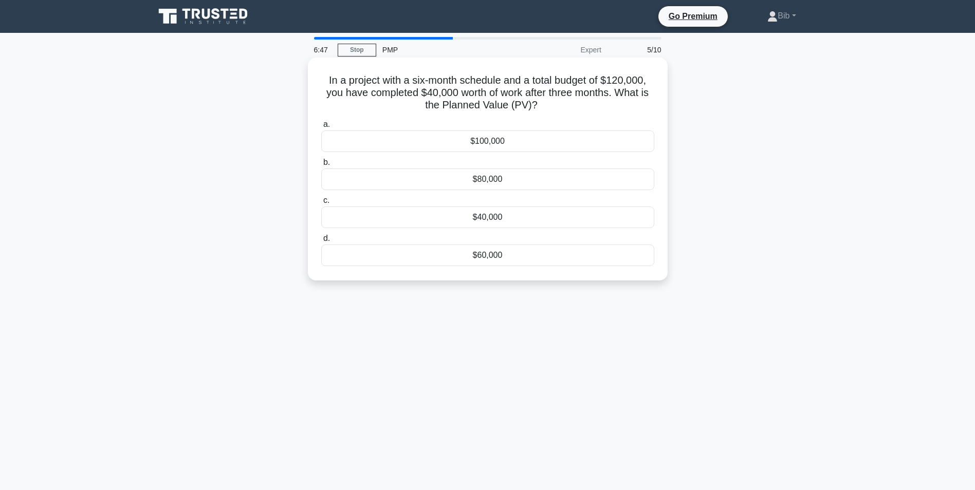
click at [502, 255] on div "$60,000" at bounding box center [487, 256] width 333 height 22
click at [321, 242] on input "d. $60,000" at bounding box center [321, 238] width 0 height 7
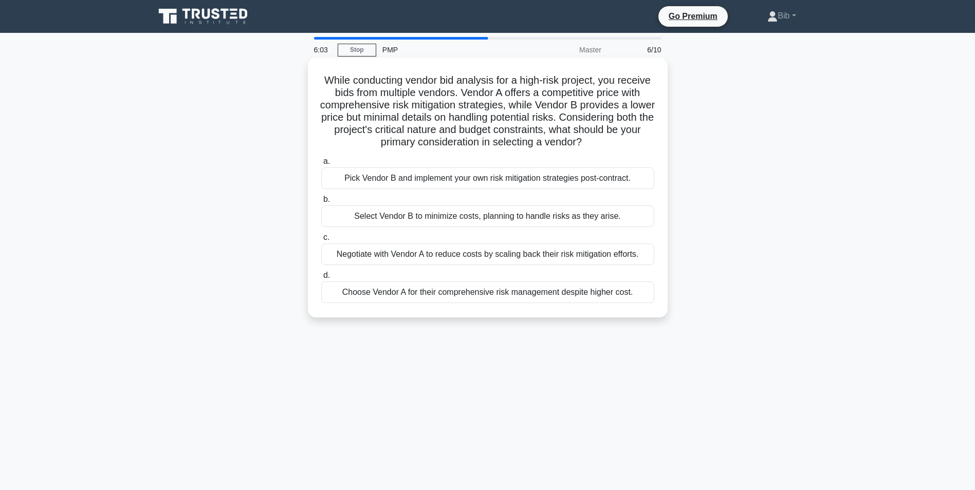
click at [416, 296] on div "Choose Vendor A for their comprehensive risk management despite higher cost." at bounding box center [487, 293] width 333 height 22
click at [321, 279] on input "d. Choose Vendor A for their comprehensive risk management despite higher cost." at bounding box center [321, 275] width 0 height 7
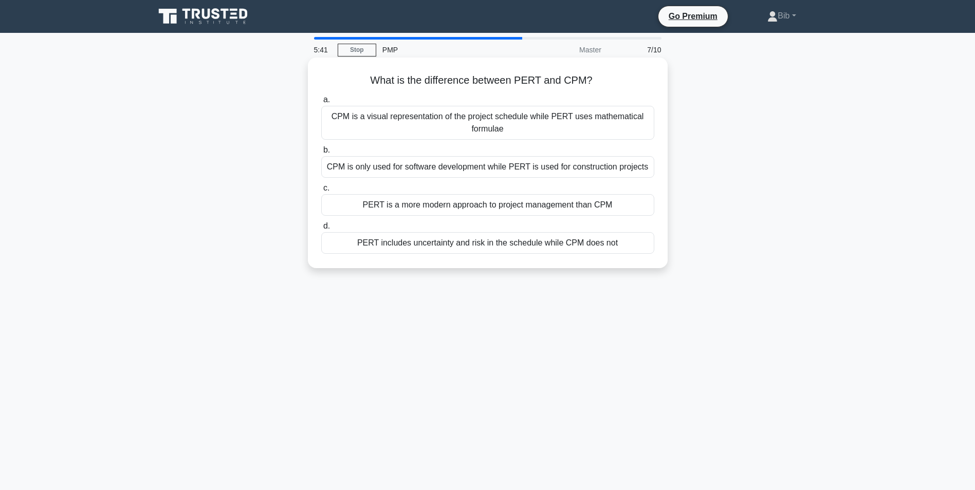
click at [452, 121] on div "CPM is a visual representation of the project schedule while PERT uses mathemat…" at bounding box center [487, 123] width 333 height 34
click at [321, 103] on input "a. CPM is a visual representation of the project schedule while PERT uses mathe…" at bounding box center [321, 100] width 0 height 7
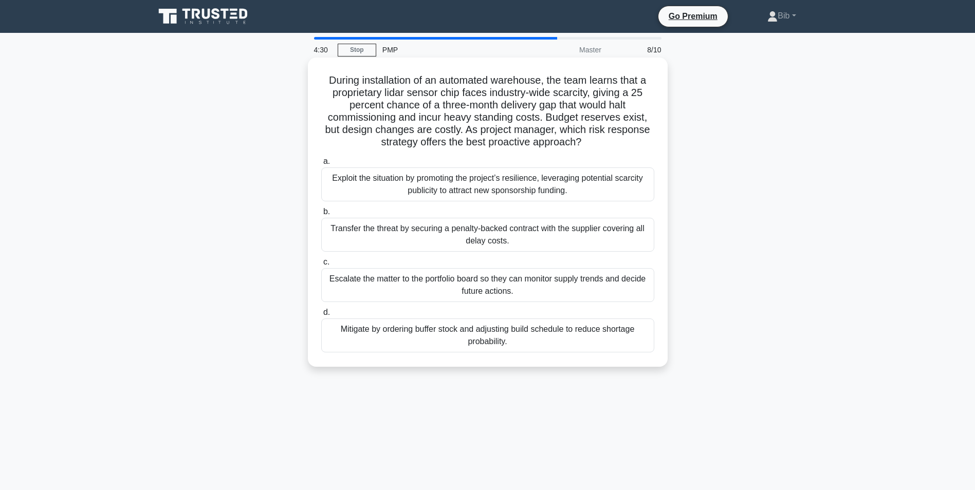
click at [491, 331] on div "Mitigate by ordering buffer stock and adjusting build schedule to reduce shorta…" at bounding box center [487, 336] width 333 height 34
click at [321, 316] on input "d. Mitigate by ordering buffer stock and adjusting build schedule to reduce sho…" at bounding box center [321, 312] width 0 height 7
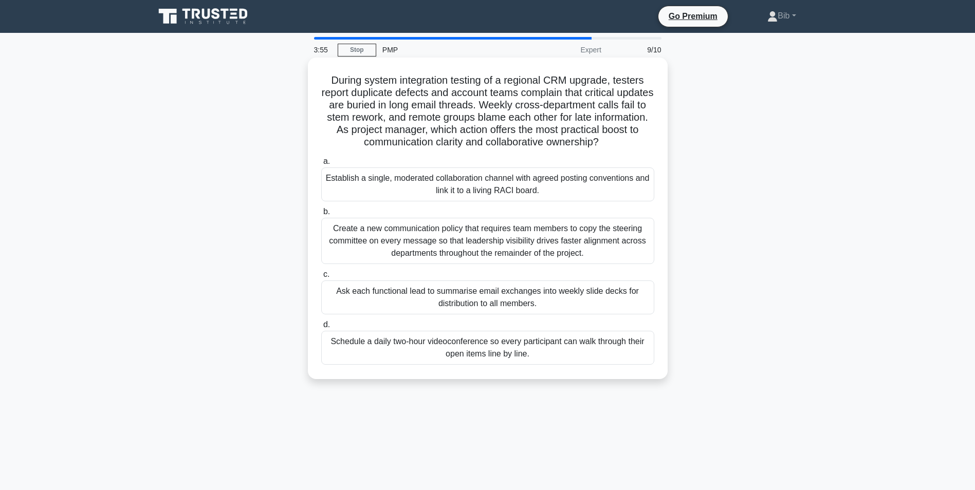
click at [490, 194] on div "Establish a single, moderated collaboration channel with agreed posting convent…" at bounding box center [487, 185] width 333 height 34
click at [321, 165] on input "a. Establish a single, moderated collaboration channel with agreed posting conv…" at bounding box center [321, 161] width 0 height 7
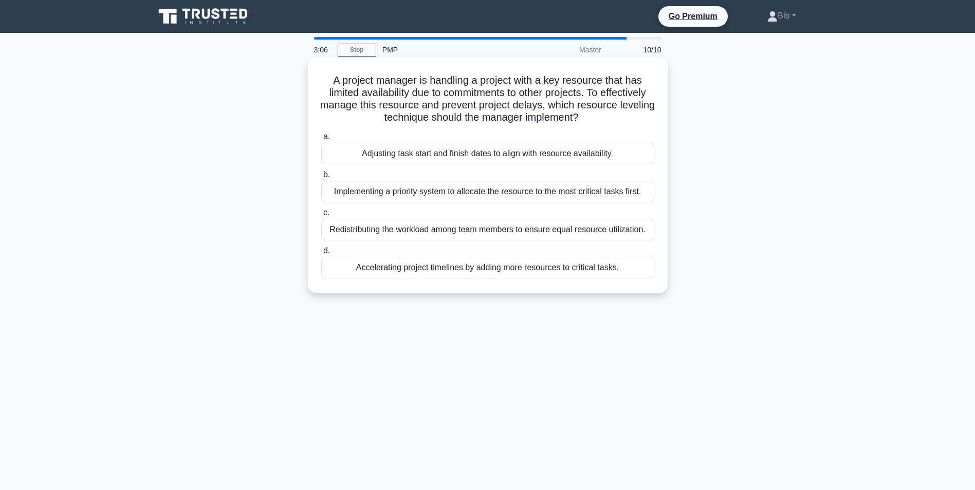
click at [449, 152] on div "Adjusting task start and finish dates to align with resource availability." at bounding box center [487, 154] width 333 height 22
click at [321, 140] on input "a. Adjusting task start and finish dates to align with resource availability." at bounding box center [321, 137] width 0 height 7
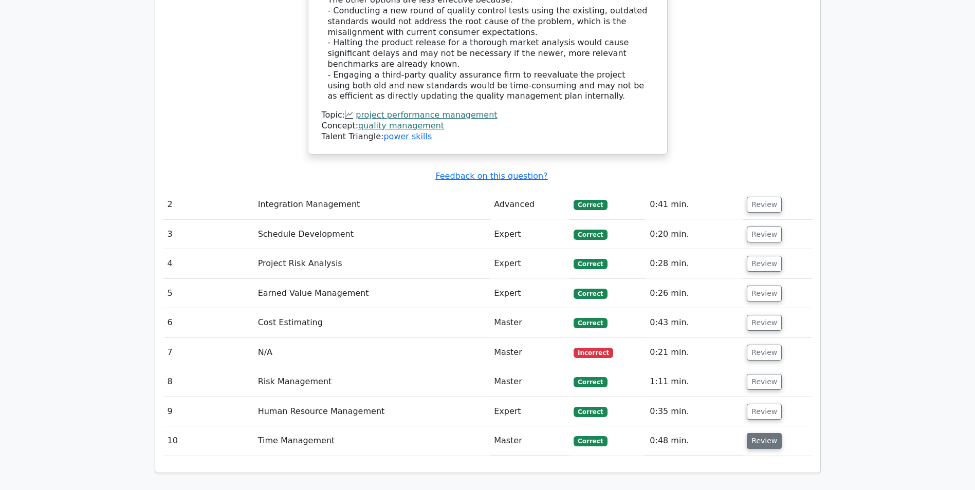
scroll to position [1696, 0]
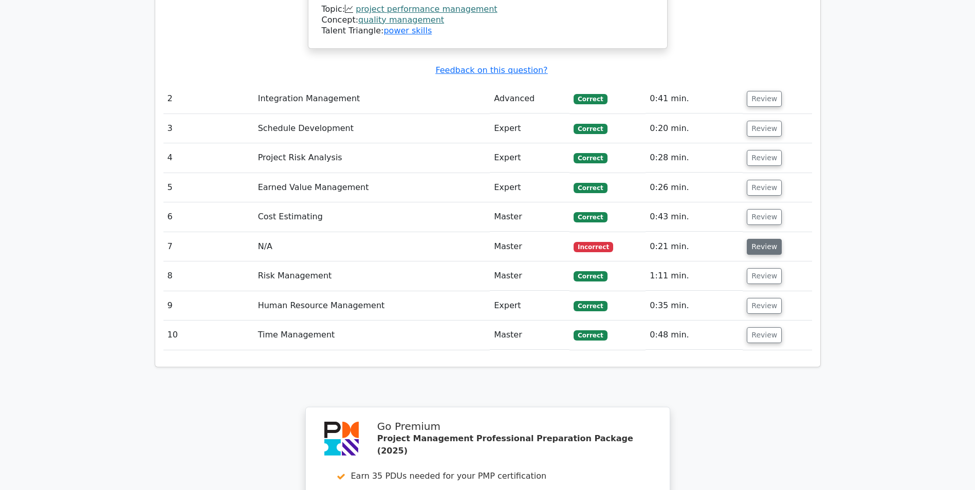
click at [764, 239] on button "Review" at bounding box center [764, 247] width 35 height 16
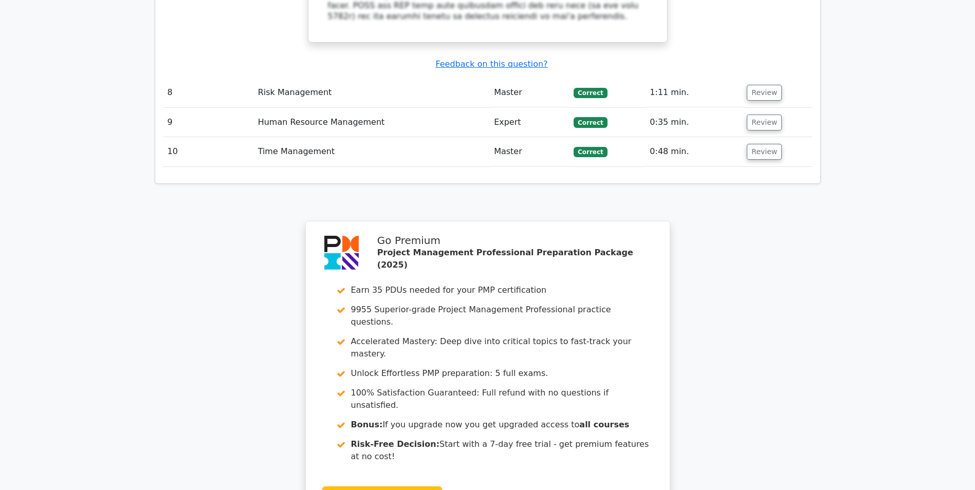
scroll to position [2463, 0]
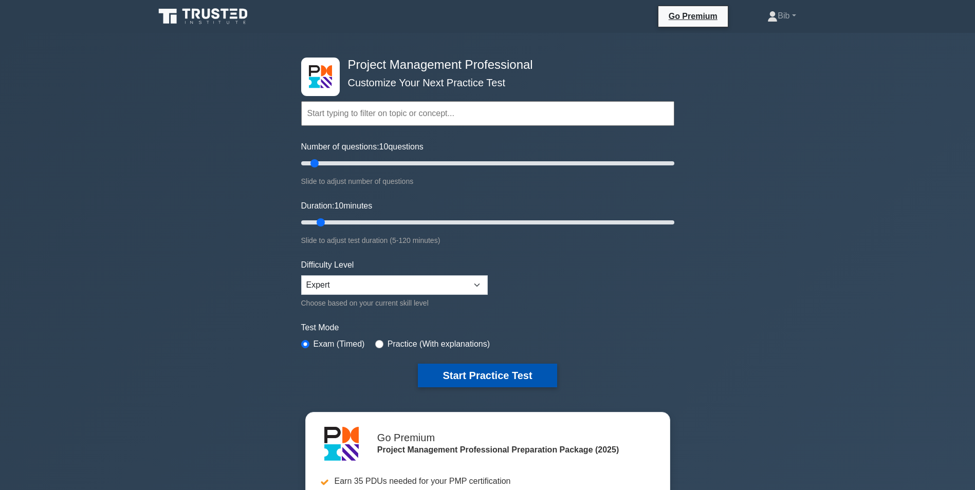
click at [477, 370] on button "Start Practice Test" at bounding box center [487, 376] width 139 height 24
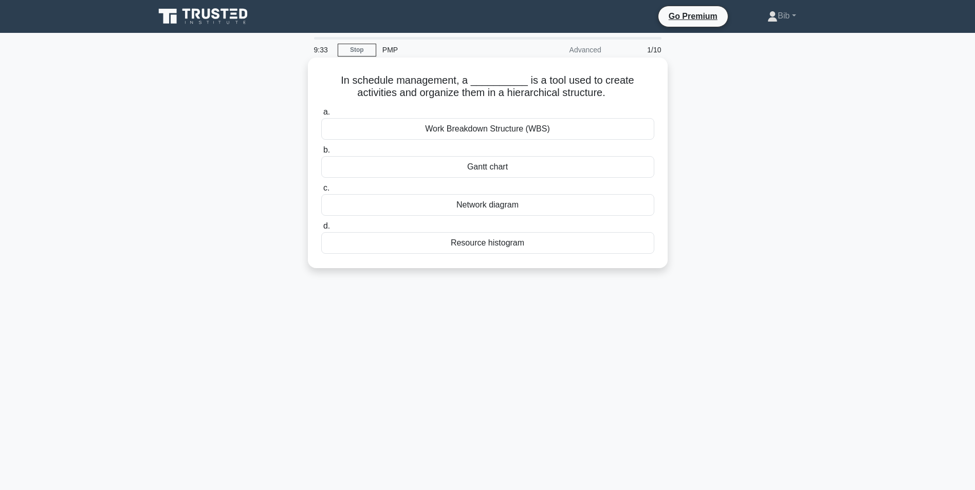
click at [485, 210] on div "Network diagram" at bounding box center [487, 205] width 333 height 22
click at [321, 192] on input "c. Network diagram" at bounding box center [321, 188] width 0 height 7
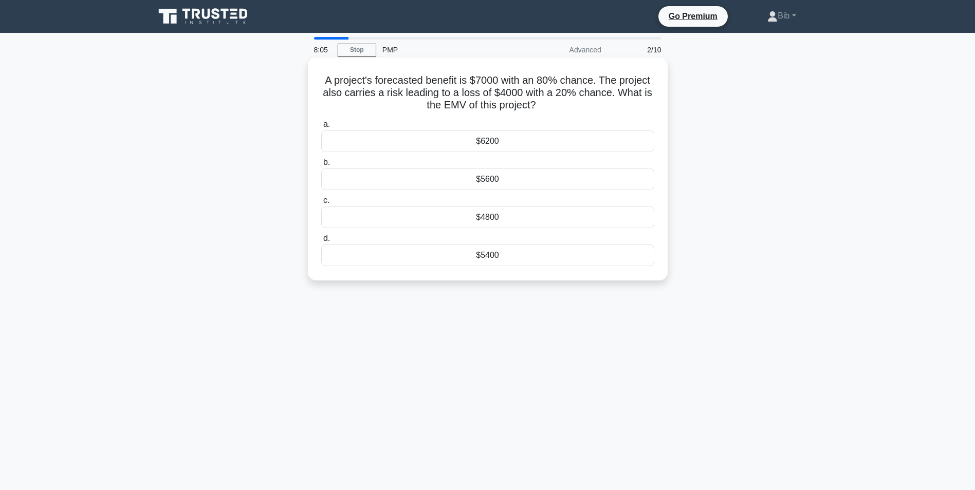
click at [499, 221] on div "$4800" at bounding box center [487, 218] width 333 height 22
click at [321, 204] on input "c. $4800" at bounding box center [321, 200] width 0 height 7
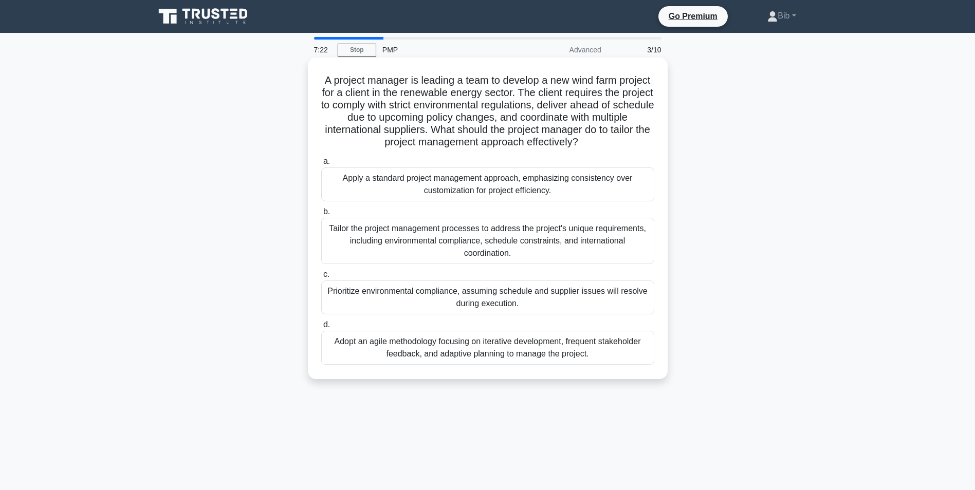
click at [439, 238] on div "Tailor the project management processes to address the project's unique require…" at bounding box center [487, 241] width 333 height 46
click at [467, 238] on div "Tailor the project management processes to address the project's unique require…" at bounding box center [487, 241] width 333 height 46
click at [321, 215] on input "b. Tailor the project management processes to address the project's unique requ…" at bounding box center [321, 212] width 0 height 7
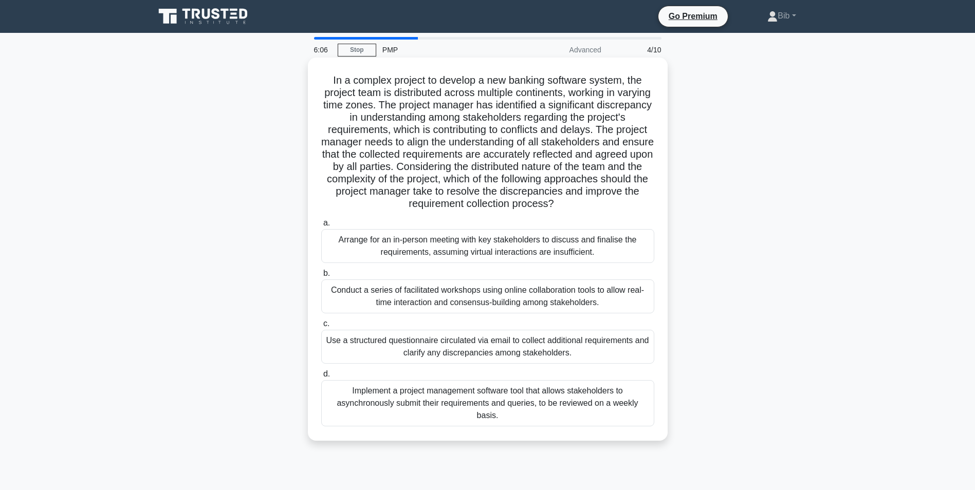
click at [509, 305] on div "Conduct a series of facilitated workshops using online collaboration tools to a…" at bounding box center [487, 297] width 333 height 34
click at [321, 277] on input "b. Conduct a series of facilitated workshops using online collaboration tools t…" at bounding box center [321, 273] width 0 height 7
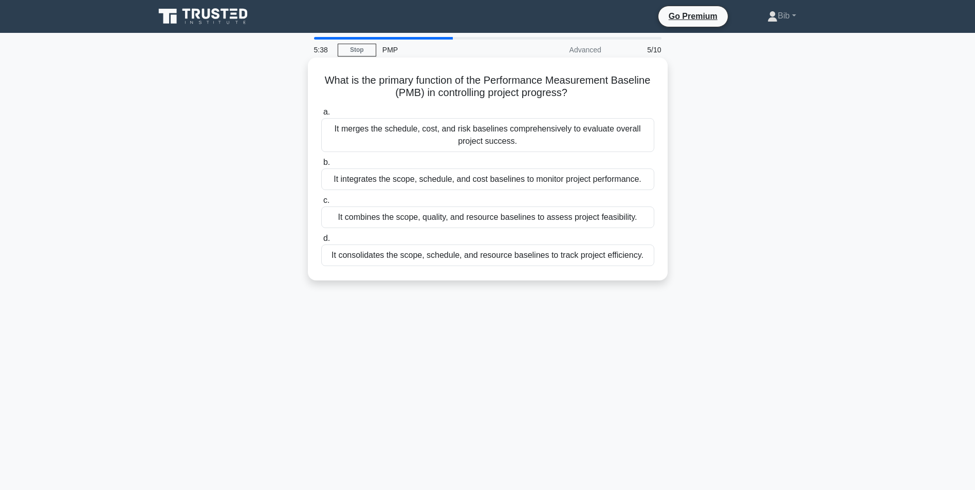
click at [388, 183] on div "It integrates the scope, schedule, and cost baselines to monitor project perfor…" at bounding box center [487, 180] width 333 height 22
click at [321, 166] on input "b. It integrates the scope, schedule, and cost baselines to monitor project per…" at bounding box center [321, 162] width 0 height 7
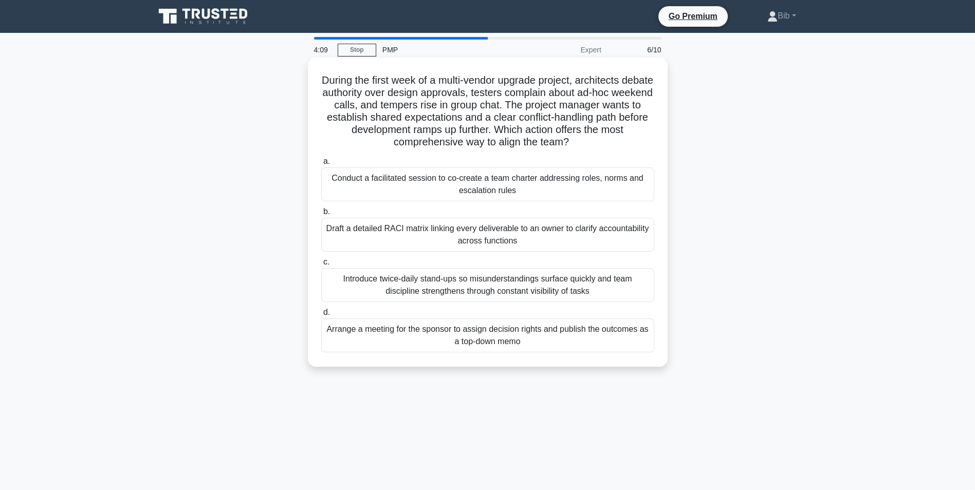
click at [501, 184] on div "Conduct a facilitated session to co-create a team charter addressing roles, nor…" at bounding box center [487, 185] width 333 height 34
click at [321, 165] on input "a. Conduct a facilitated session to co-create a team charter addressing roles, …" at bounding box center [321, 161] width 0 height 7
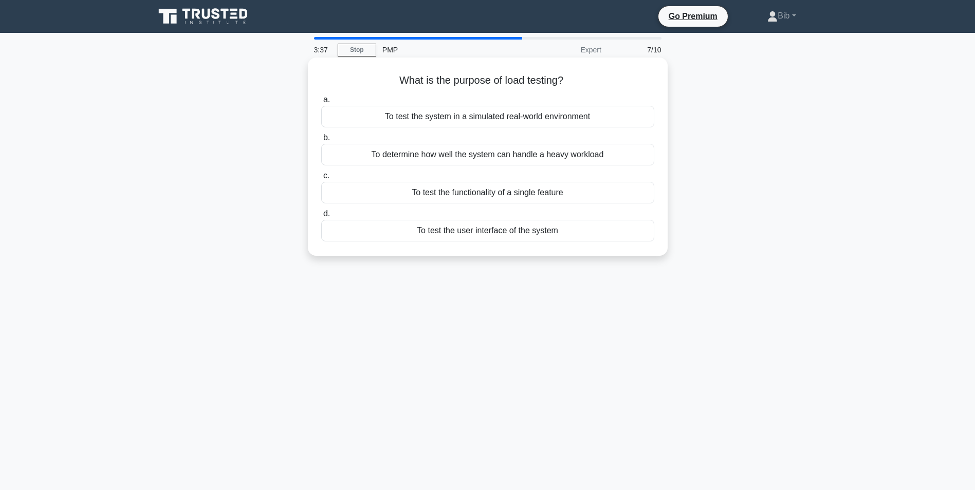
click at [465, 115] on div "To test the system in a simulated real-world environment" at bounding box center [487, 117] width 333 height 22
click at [321, 103] on input "a. To test the system in a simulated real-world environment" at bounding box center [321, 100] width 0 height 7
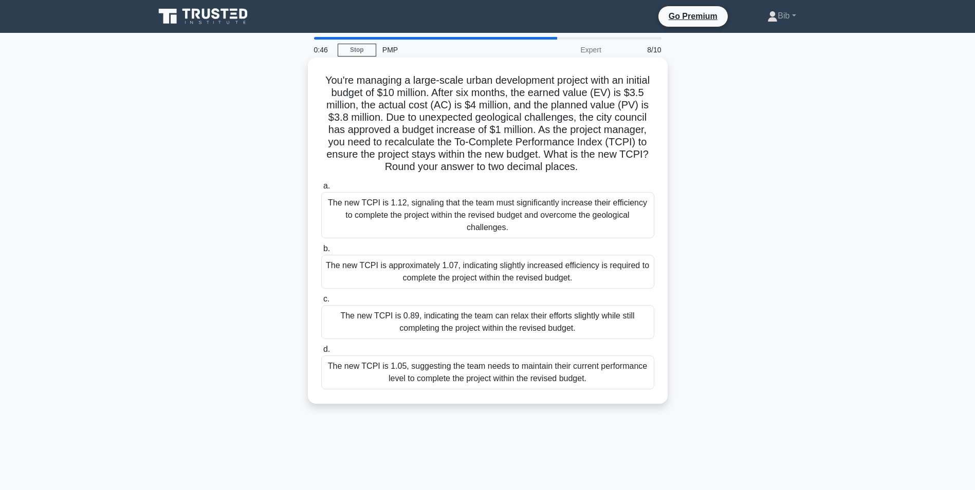
click at [492, 264] on div "The new TCPI is approximately 1.07, indicating slightly increased efficiency is…" at bounding box center [487, 272] width 333 height 34
click at [321, 252] on input "b. The new TCPI is approximately 1.07, indicating slightly increased efficiency…" at bounding box center [321, 249] width 0 height 7
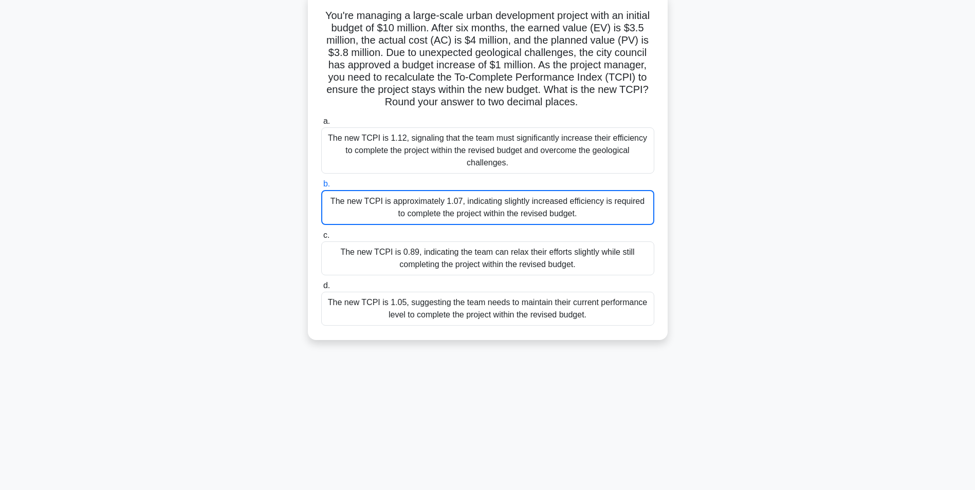
click at [469, 307] on div "The new TCPI is 1.05, suggesting the team needs to maintain their current perfo…" at bounding box center [487, 309] width 333 height 34
click at [321, 289] on input "d. The new TCPI is 1.05, suggesting the team needs to maintain their current pe…" at bounding box center [321, 286] width 0 height 7
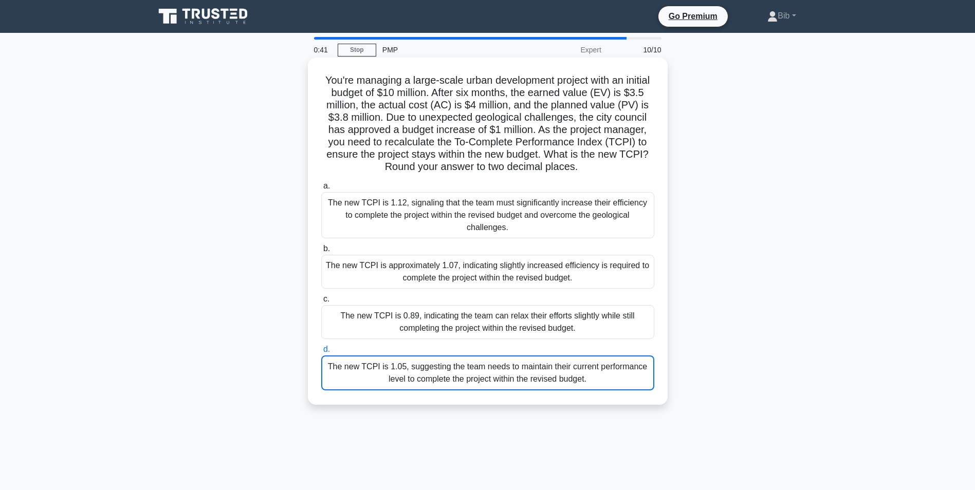
click at [465, 271] on div "The new TCPI is approximately 1.07, indicating slightly increased efficiency is…" at bounding box center [487, 272] width 333 height 34
click at [321, 252] on input "b. The new TCPI is approximately 1.07, indicating slightly increased efficiency…" at bounding box center [321, 249] width 0 height 7
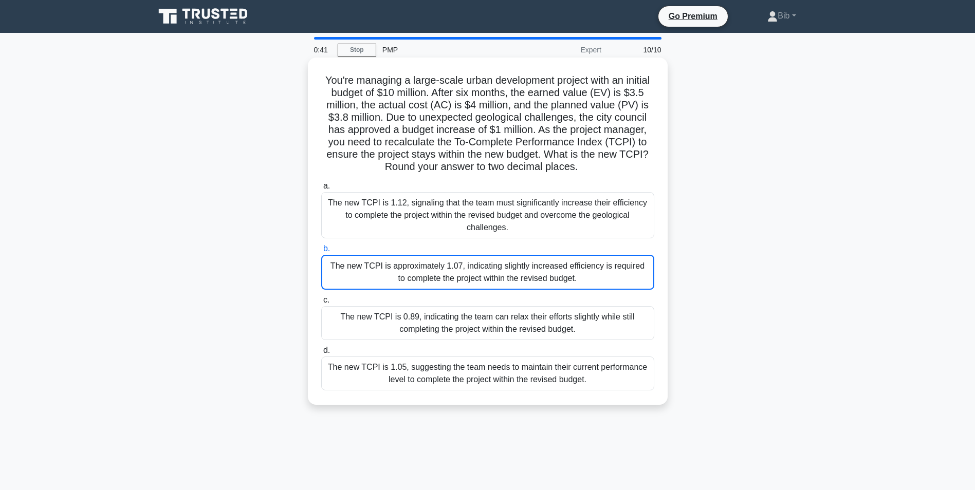
click at [472, 309] on div "The new TCPI is 0.89, indicating the team can relax their efforts slightly whil…" at bounding box center [487, 323] width 333 height 34
click at [321, 304] on input "c. The new TCPI is 0.89, indicating the team can relax their efforts slightly w…" at bounding box center [321, 300] width 0 height 7
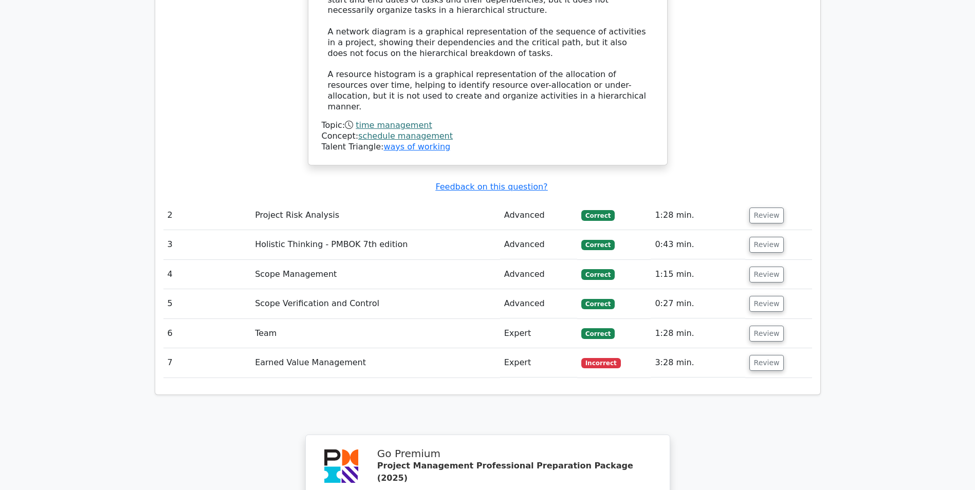
scroll to position [1233, 0]
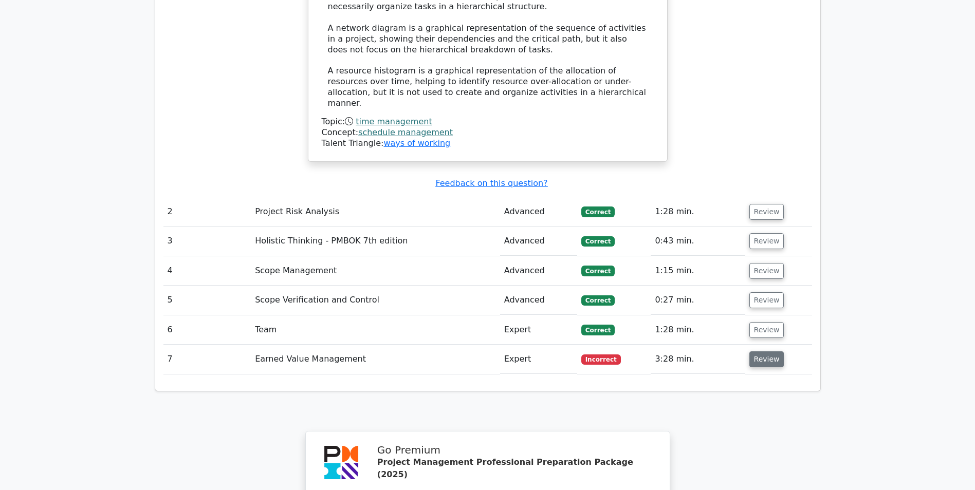
click at [754, 351] on button "Review" at bounding box center [766, 359] width 35 height 16
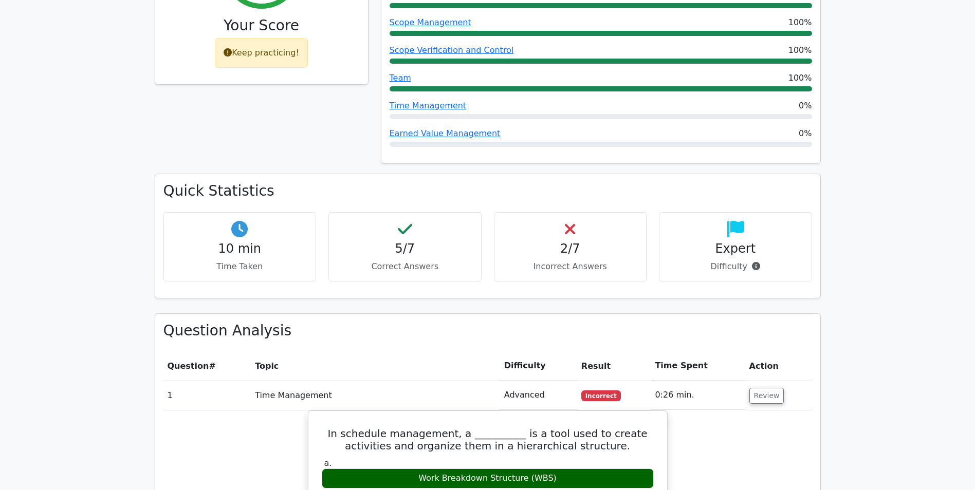
scroll to position [514, 0]
